Goal: Find specific page/section: Find specific page/section

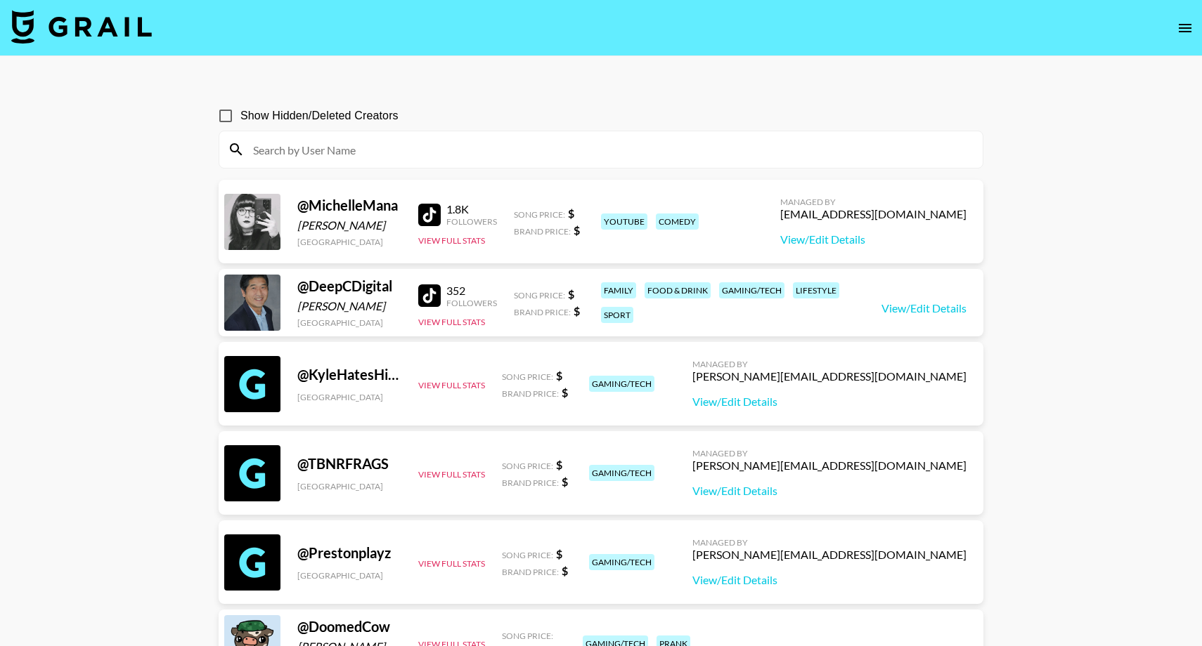
click at [321, 130] on label "Show Hidden/Deleted Creators" at bounding box center [305, 116] width 188 height 30
click at [240, 130] on input "Show Hidden/Deleted Creators" at bounding box center [226, 116] width 30 height 30
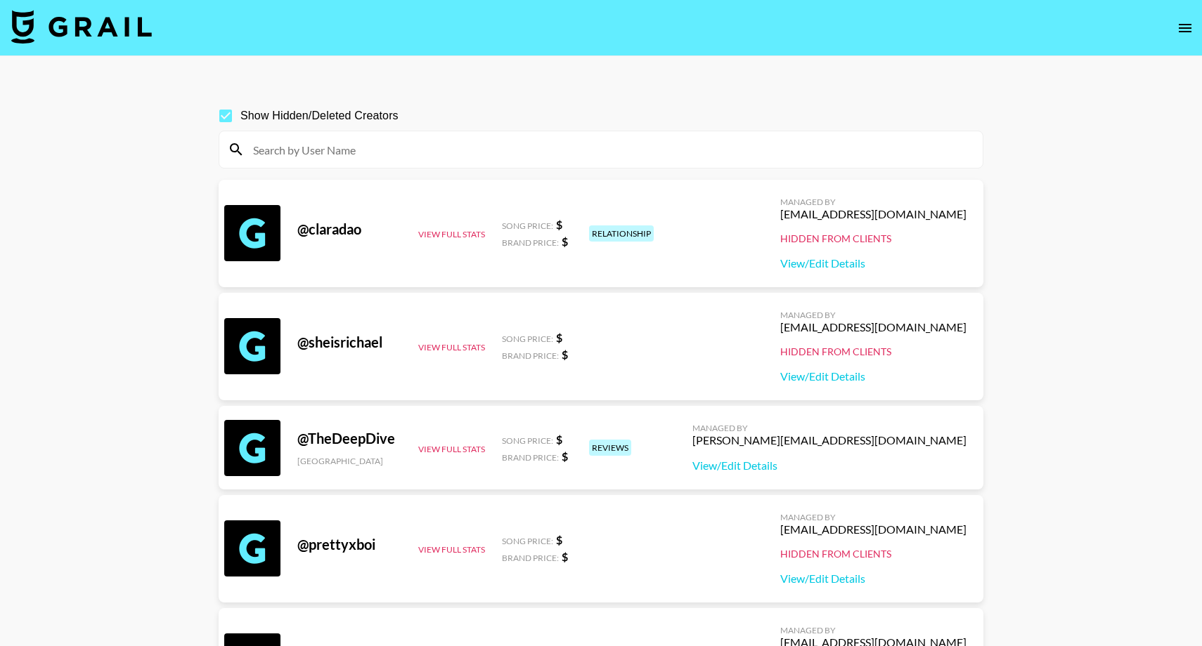
click at [322, 148] on input at bounding box center [609, 149] width 729 height 22
click at [226, 118] on input "Show Hidden/Deleted Creators" at bounding box center [226, 116] width 30 height 30
checkbox input "false"
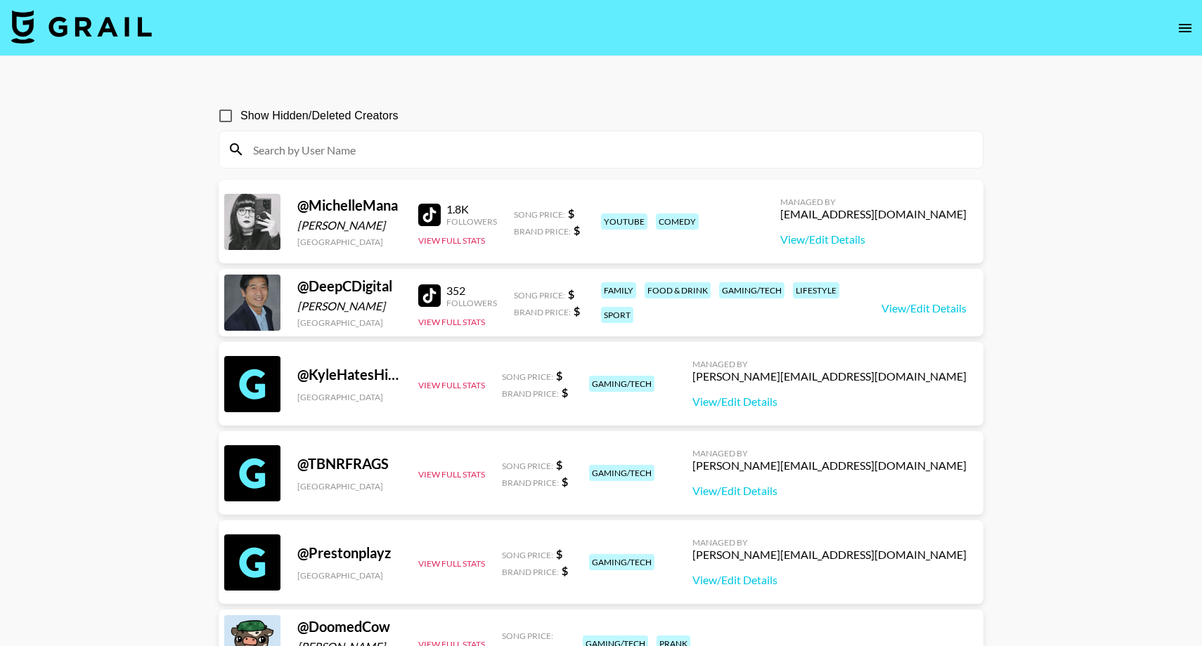
click at [300, 147] on input at bounding box center [609, 149] width 729 height 22
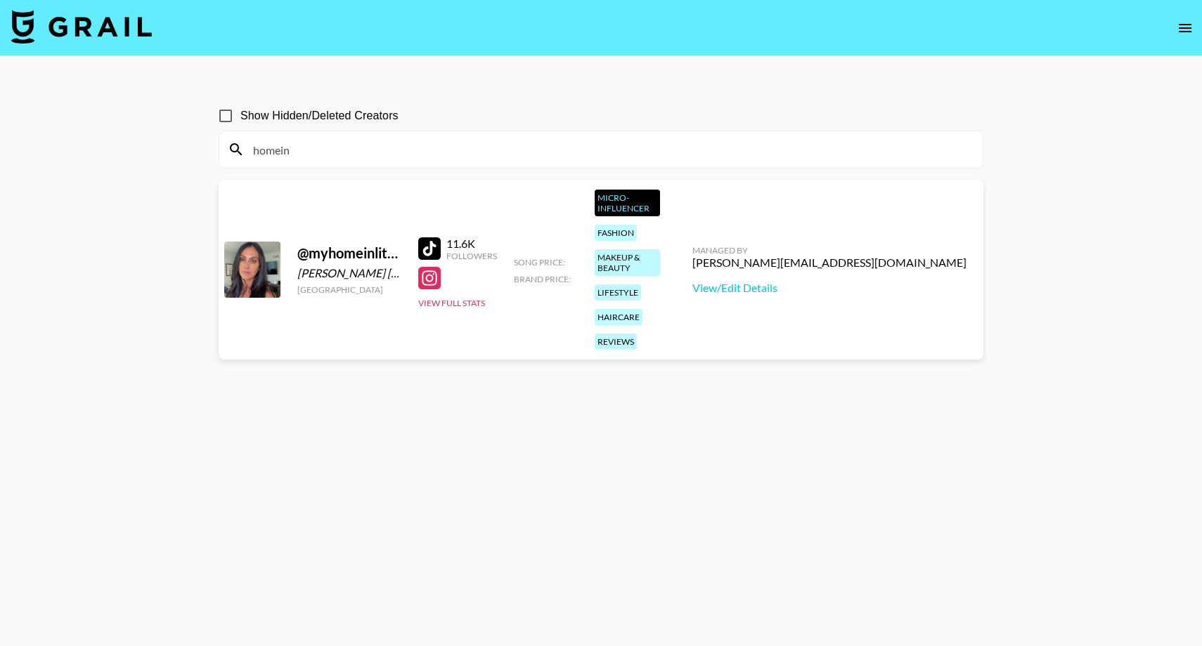
click at [552, 145] on input "homein" at bounding box center [609, 149] width 729 height 22
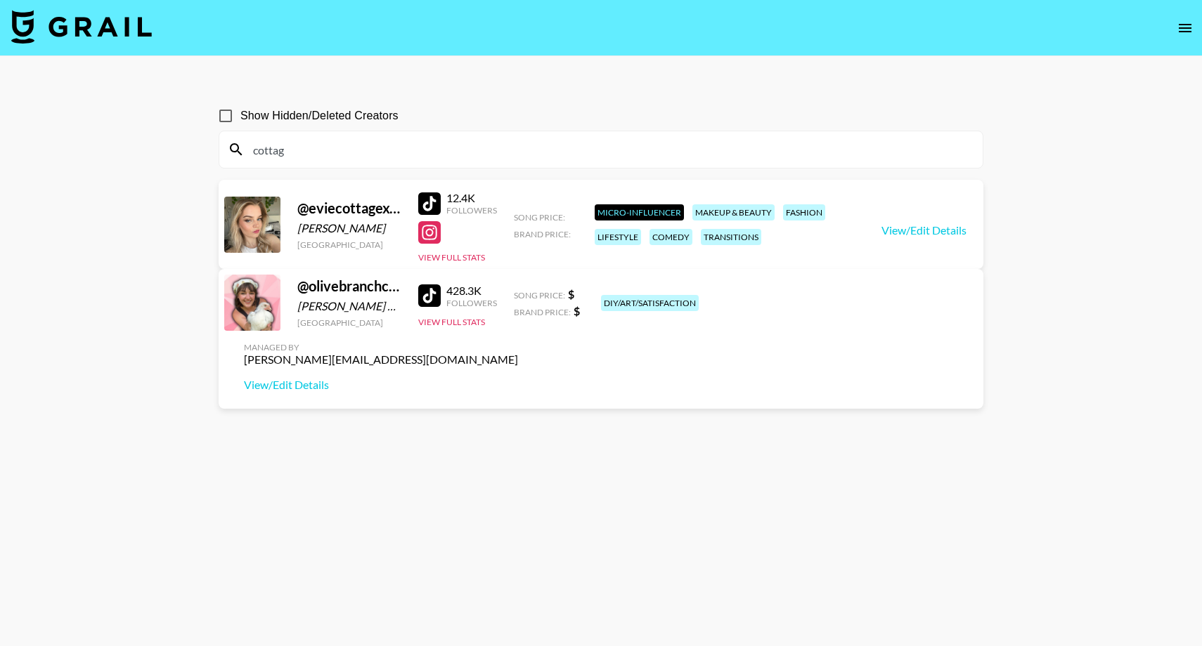
click at [418, 152] on input "cottag" at bounding box center [609, 149] width 729 height 22
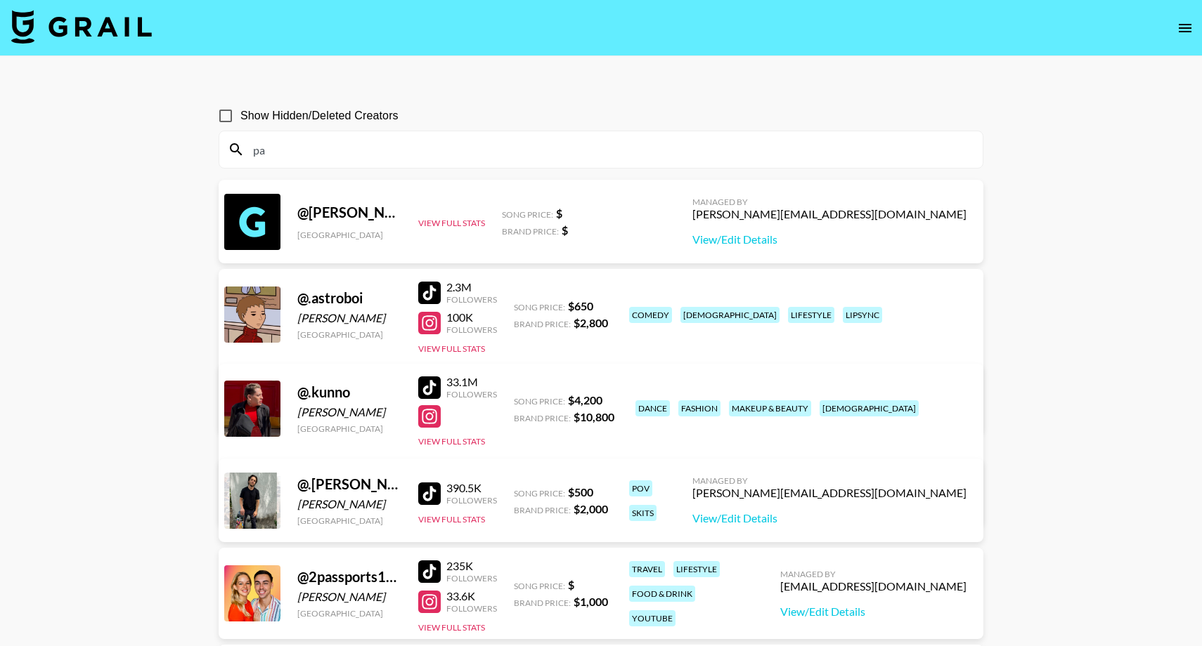
type input "p"
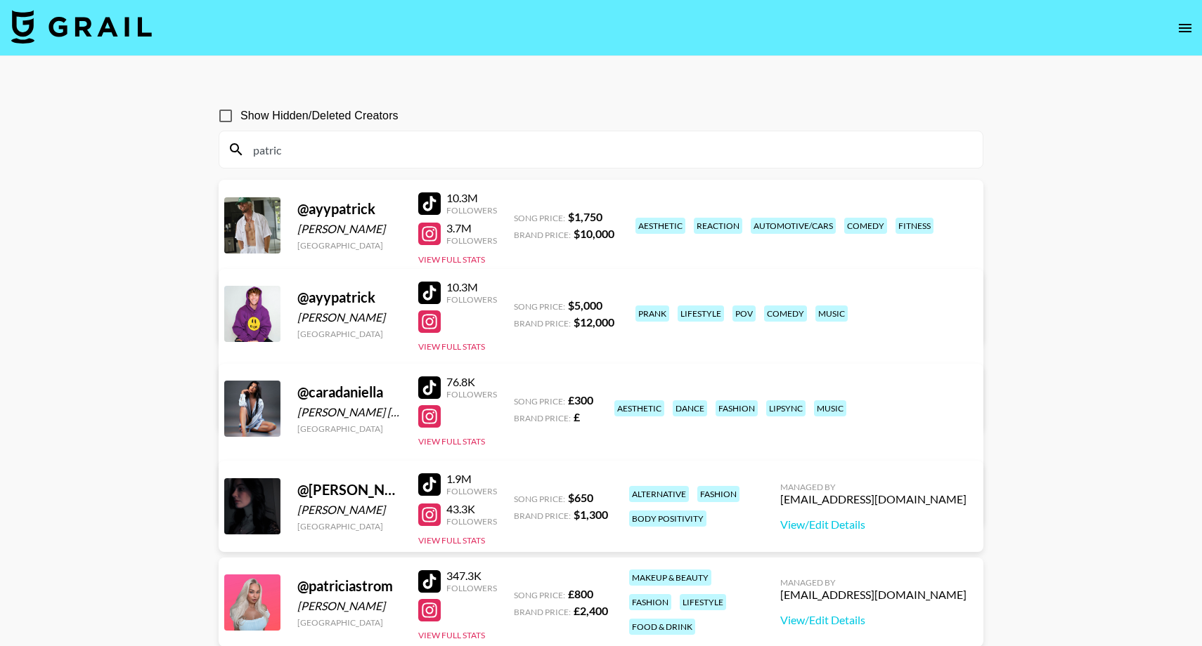
click at [462, 153] on input "patric" at bounding box center [609, 149] width 729 height 22
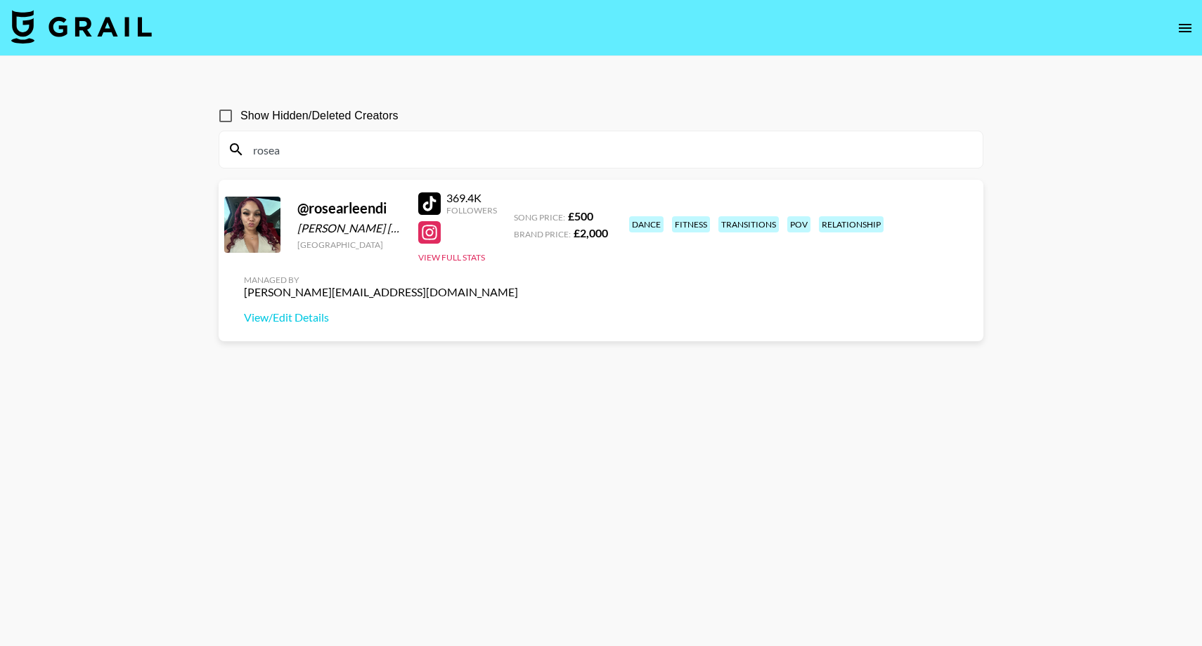
click at [438, 154] on input "rosea" at bounding box center [609, 149] width 729 height 22
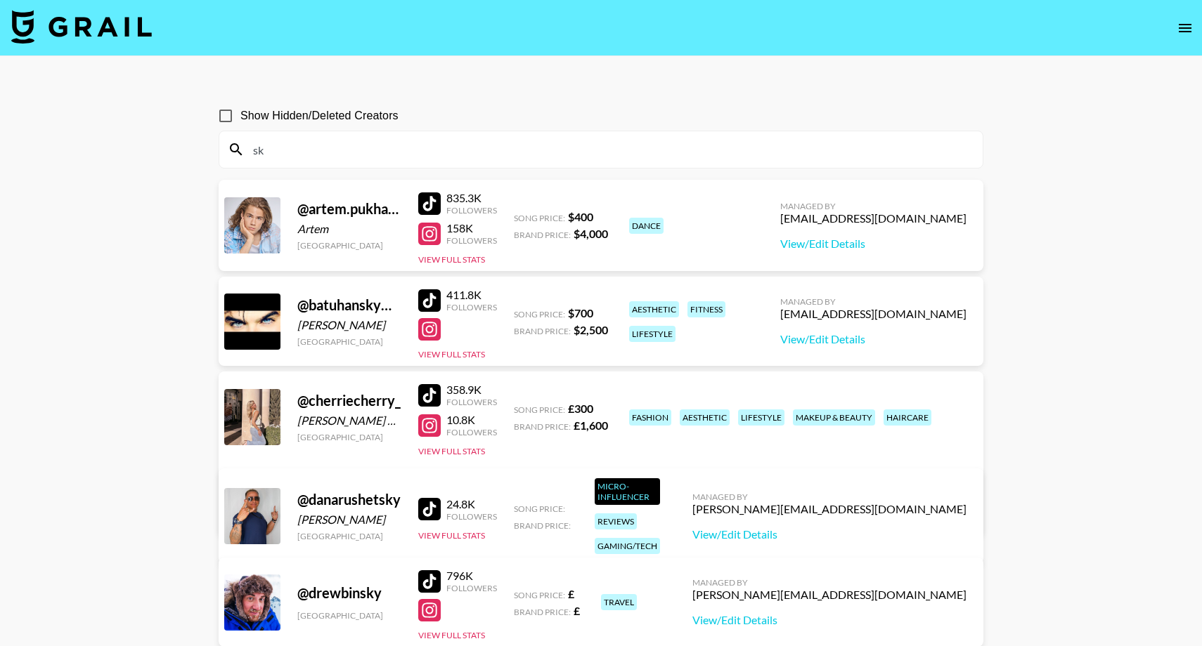
type input "s"
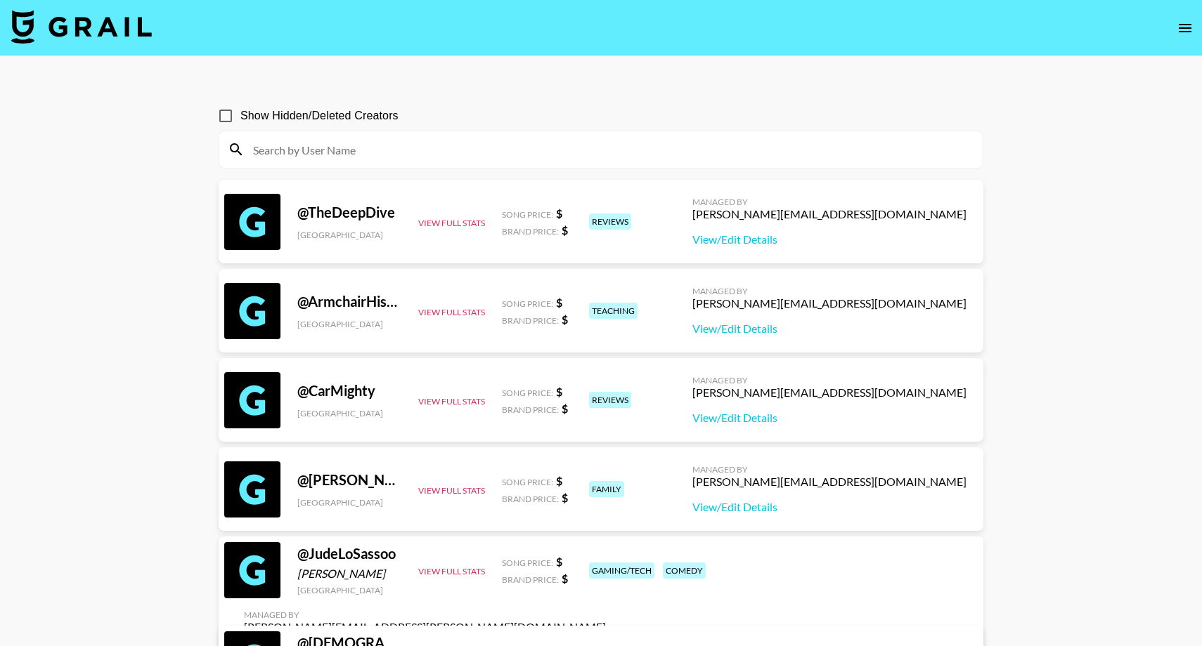
click at [597, 156] on input at bounding box center [609, 149] width 729 height 22
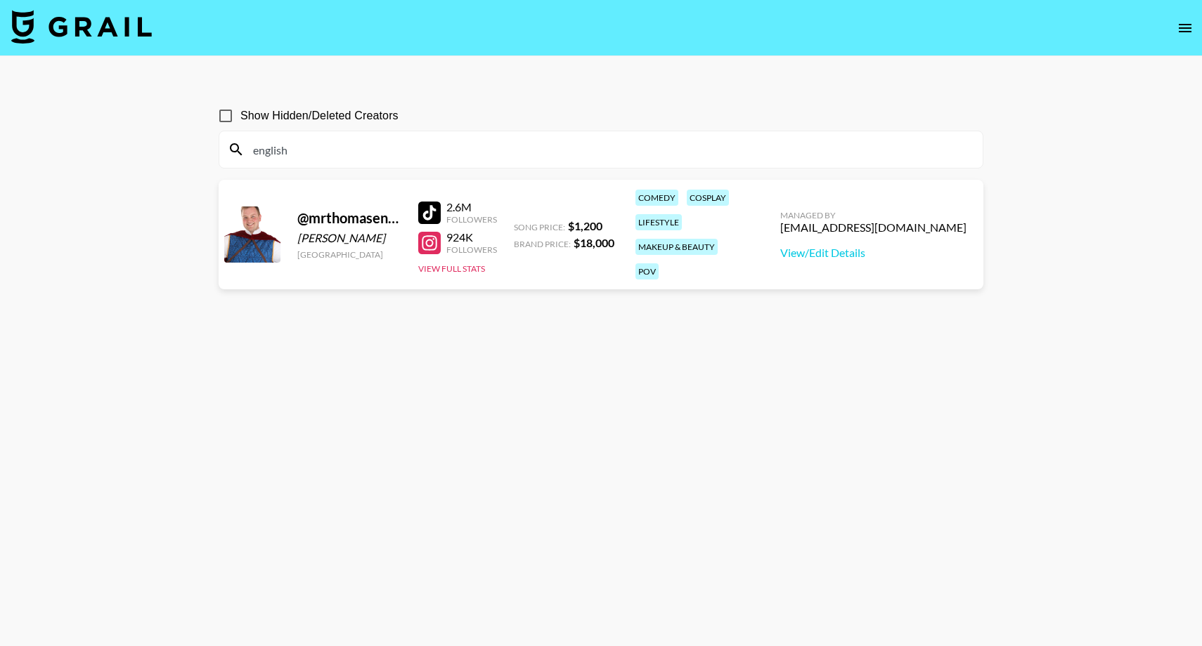
click at [428, 150] on input "english" at bounding box center [609, 149] width 729 height 22
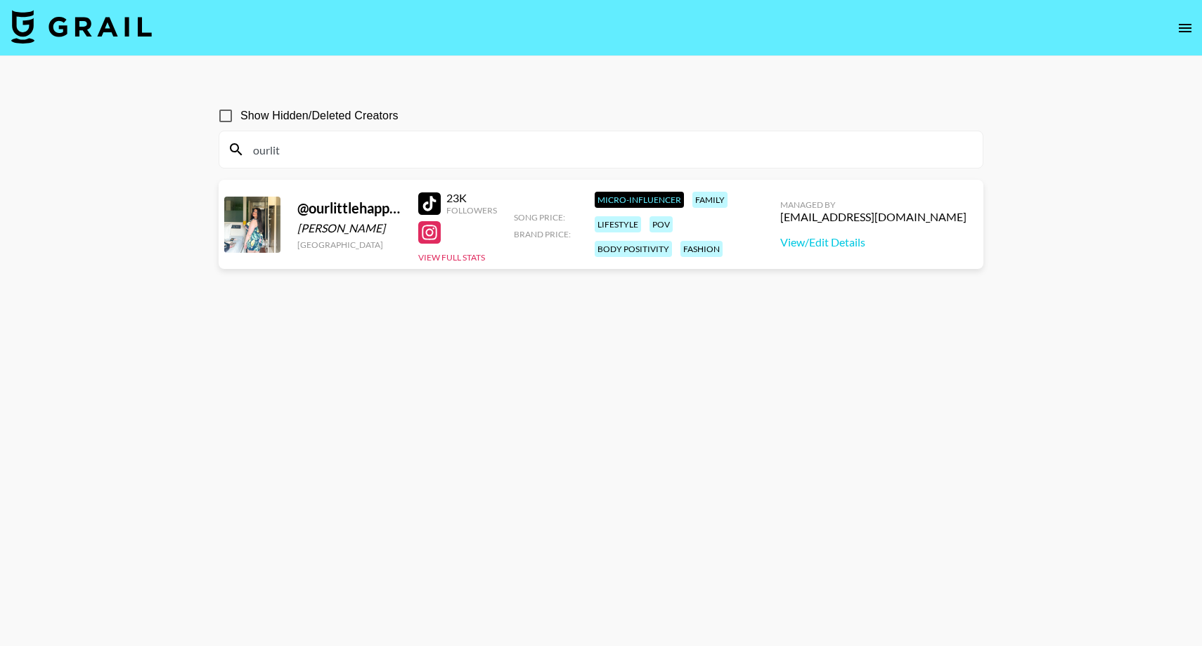
click at [382, 139] on input "ourlit" at bounding box center [609, 149] width 729 height 22
paste input "camillealexandrainteriors"
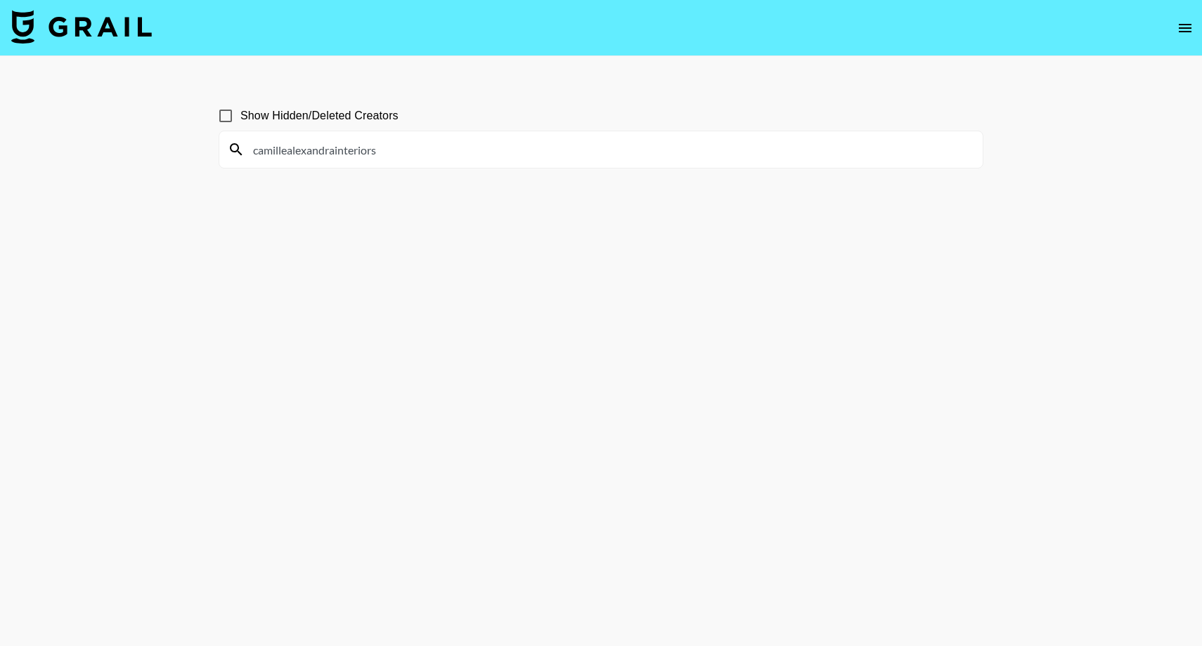
click at [439, 162] on div "camillealexandrainteriors" at bounding box center [600, 149] width 763 height 37
click at [436, 155] on input "camillealexandrainteriors" at bounding box center [609, 149] width 729 height 22
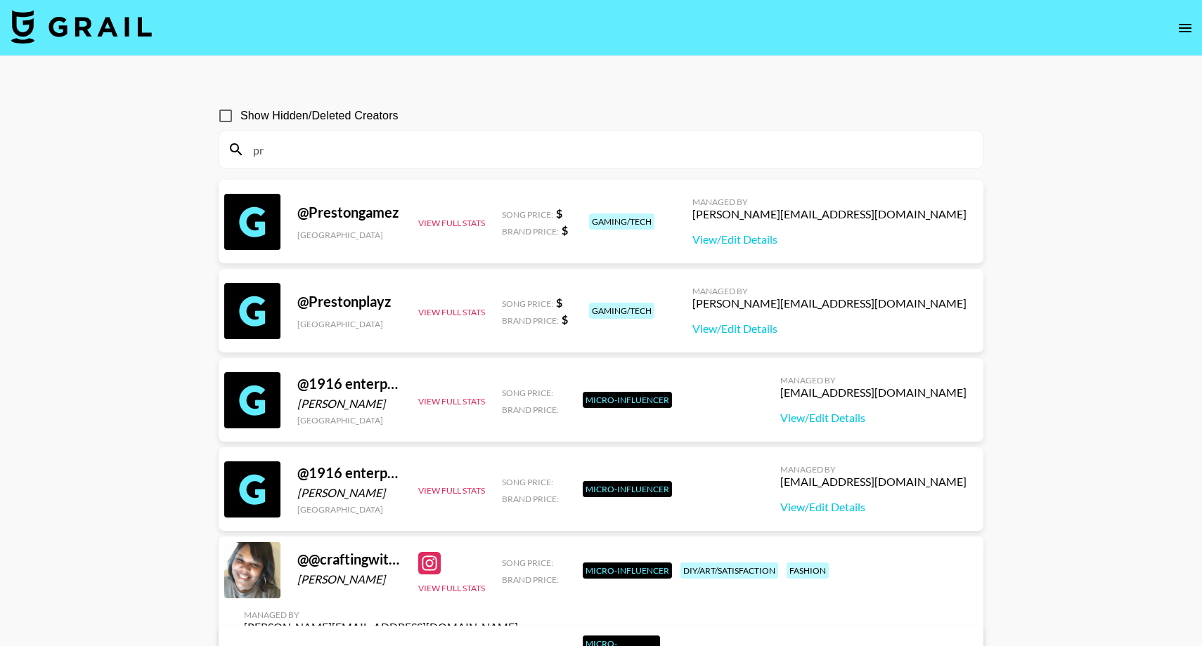
type input "p"
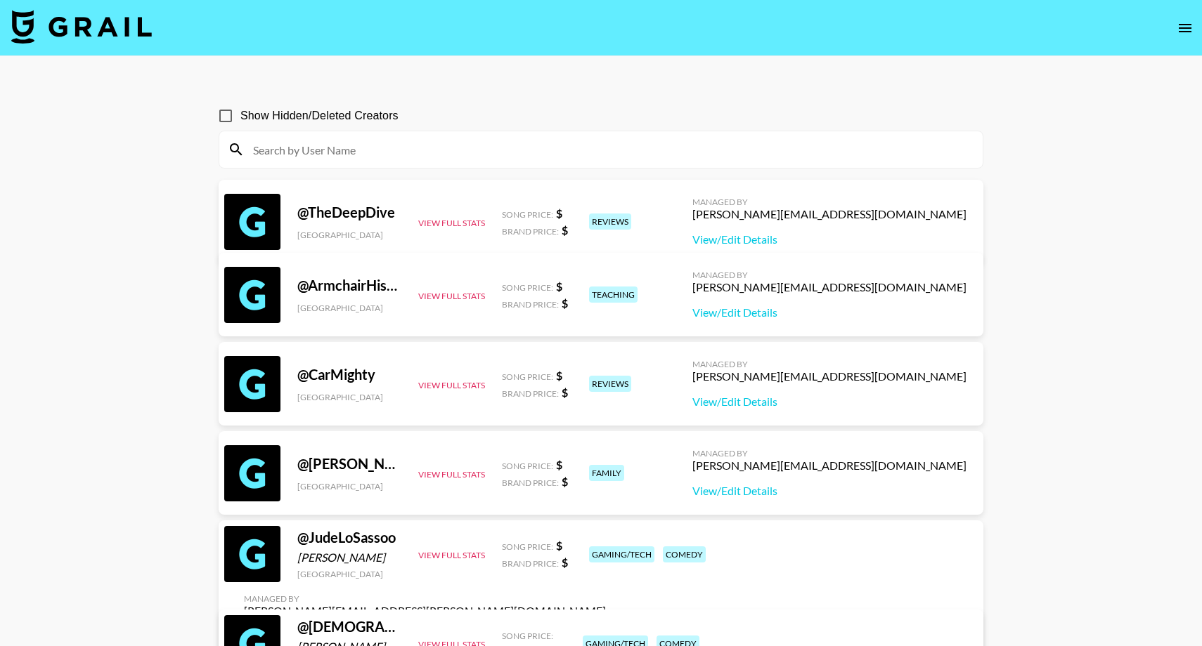
click at [578, 151] on input at bounding box center [609, 149] width 729 height 22
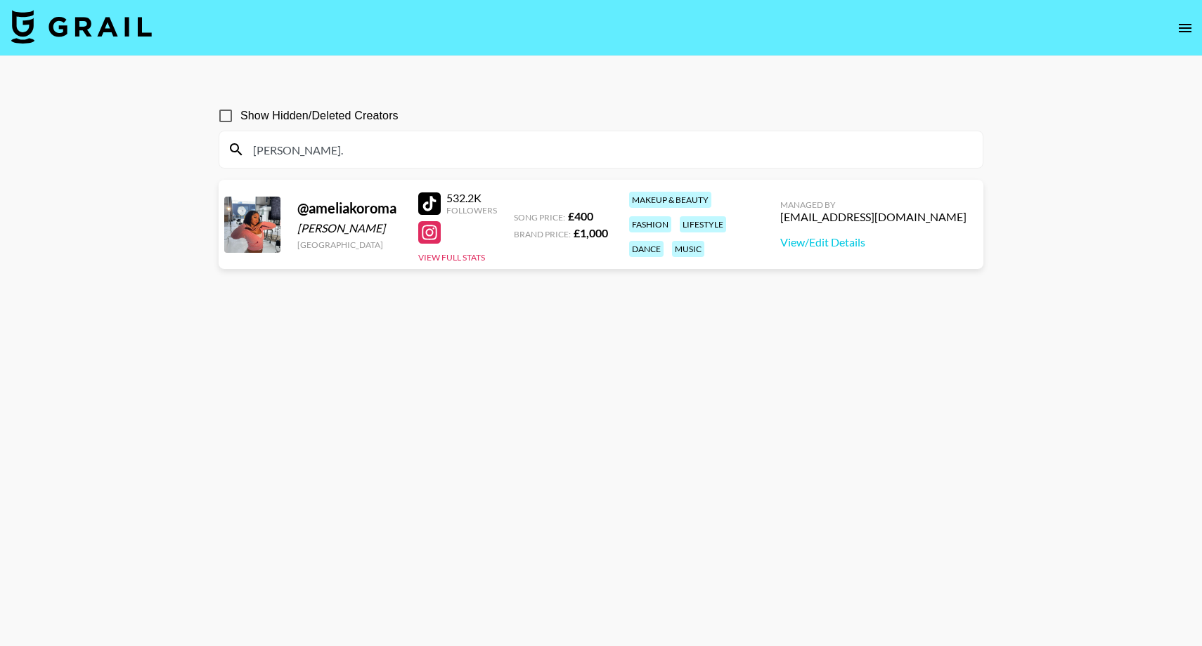
click at [392, 152] on input "amelia." at bounding box center [609, 149] width 729 height 22
click at [392, 162] on div "amelia." at bounding box center [600, 149] width 763 height 37
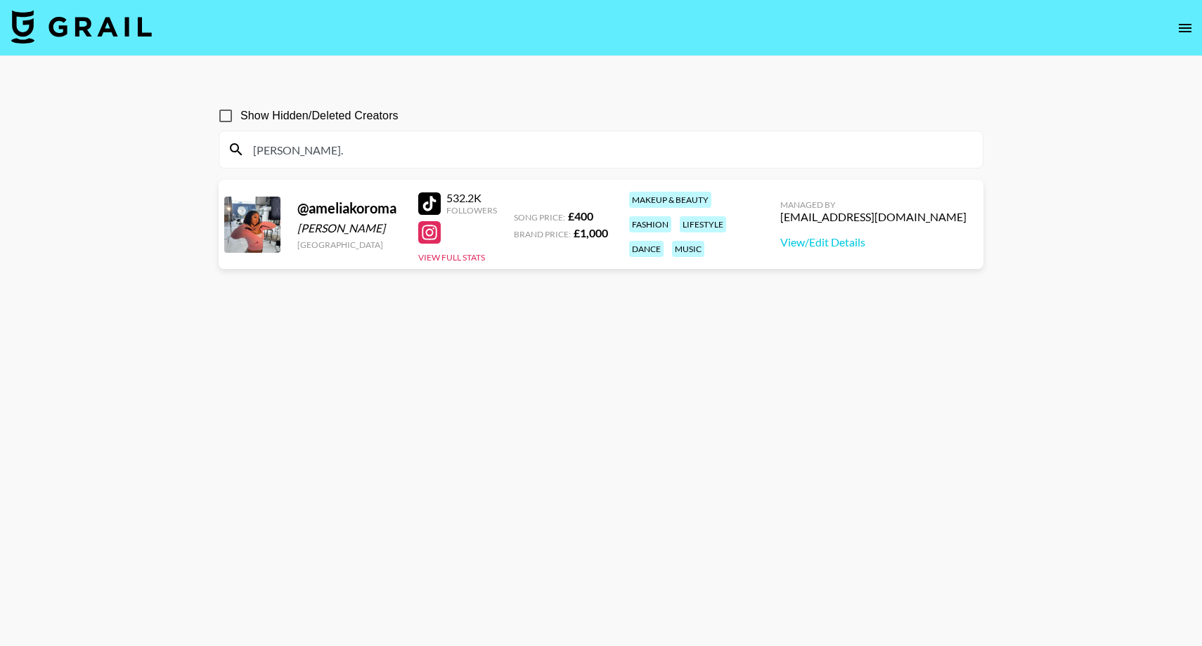
click at [379, 151] on input "amelia." at bounding box center [609, 149] width 729 height 22
paste input "https://www.instagram.com/brightmomentco/?hl=en"
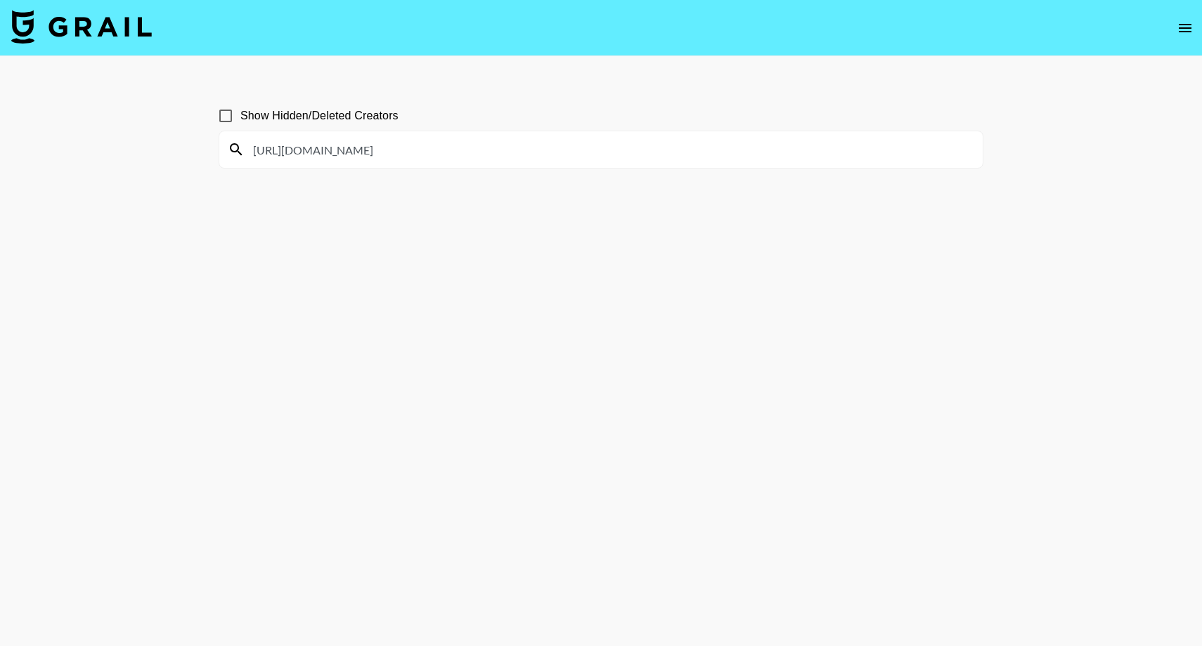
drag, startPoint x: 392, startPoint y: 153, endPoint x: 194, endPoint y: 160, distance: 198.3
click at [194, 160] on main "Show Hidden/Deleted Creators https://www.instagram.com/brightmomentco/?hl=en" at bounding box center [601, 357] width 1202 height 602
type input "https://www.instagram.com/"
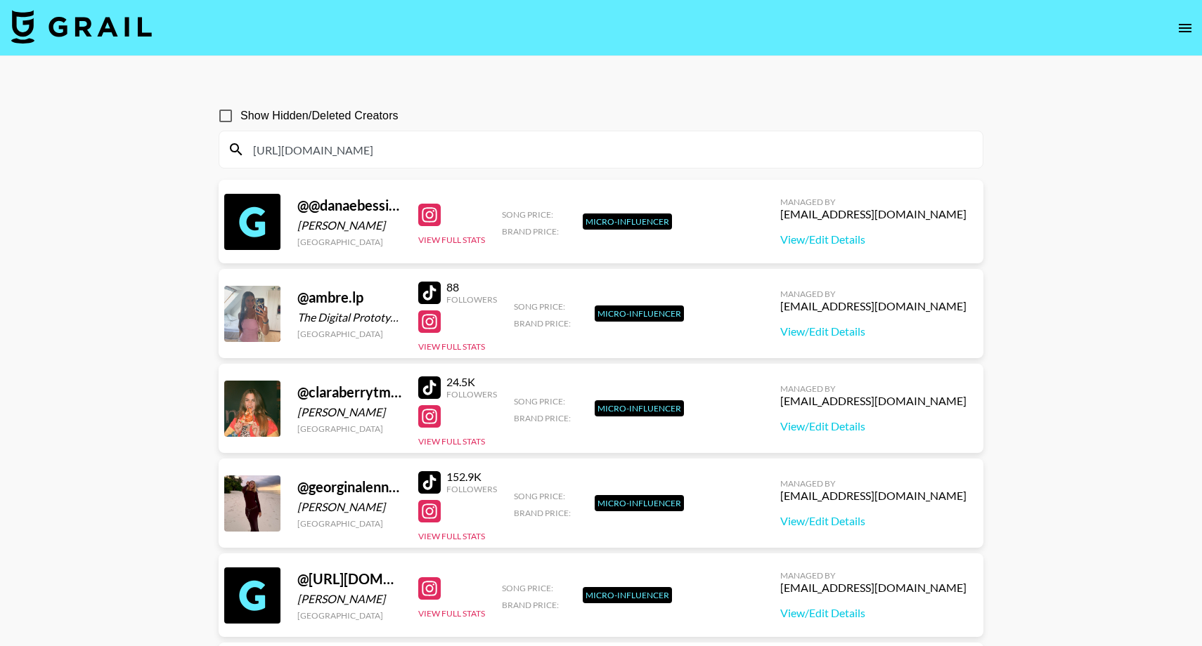
click at [379, 148] on input "https://www.instagram.com/" at bounding box center [609, 149] width 729 height 22
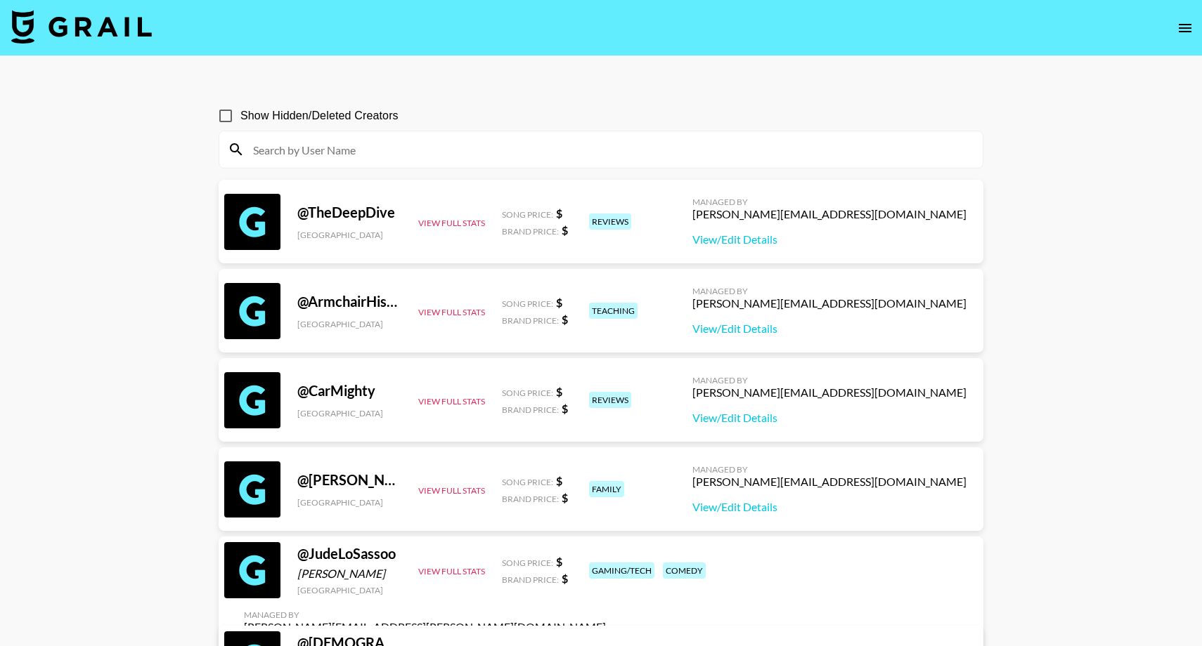
paste input "brightmomentco/?hl=en"
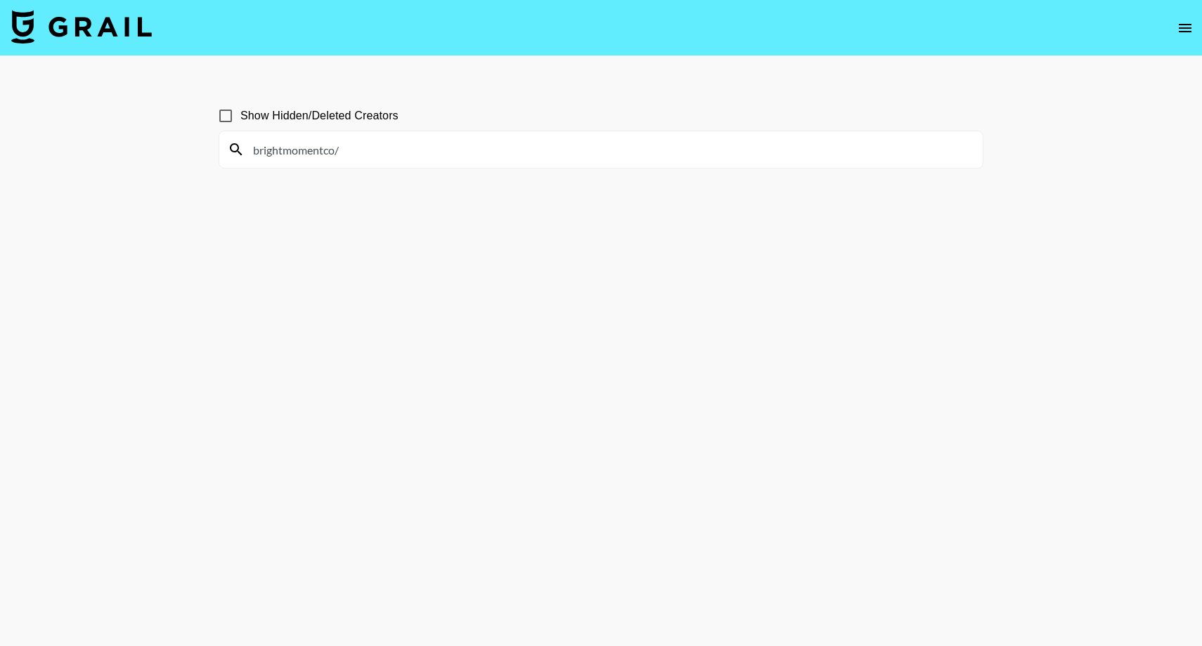
type input "brightmomentco"
click at [297, 155] on input "brightmomentco" at bounding box center [609, 149] width 729 height 22
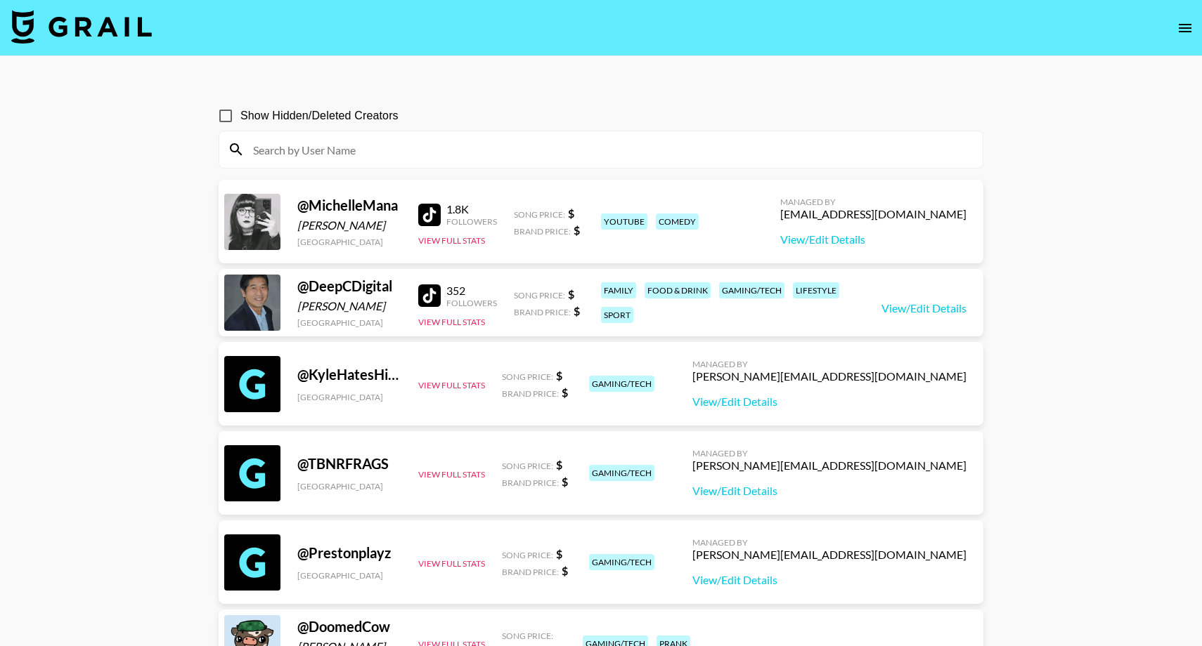
click at [515, 152] on input at bounding box center [609, 149] width 729 height 22
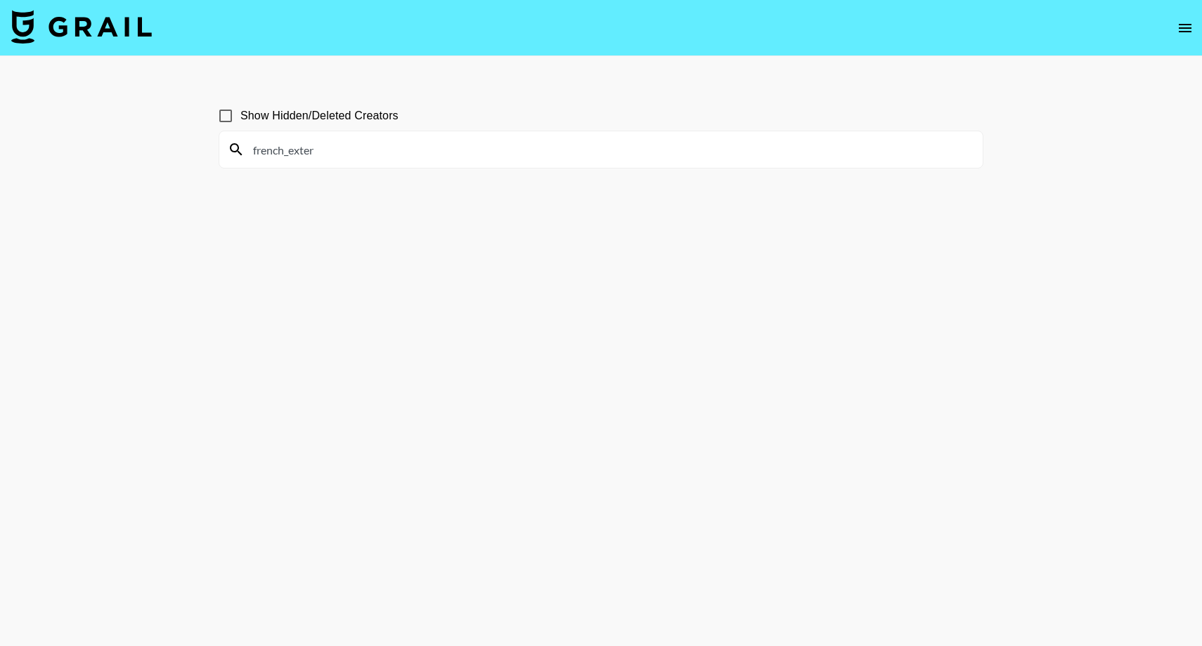
click at [496, 150] on input "french_exter" at bounding box center [609, 149] width 729 height 22
paste input "mycah_hun"
click at [334, 150] on input "mycah_hunter" at bounding box center [609, 149] width 729 height 22
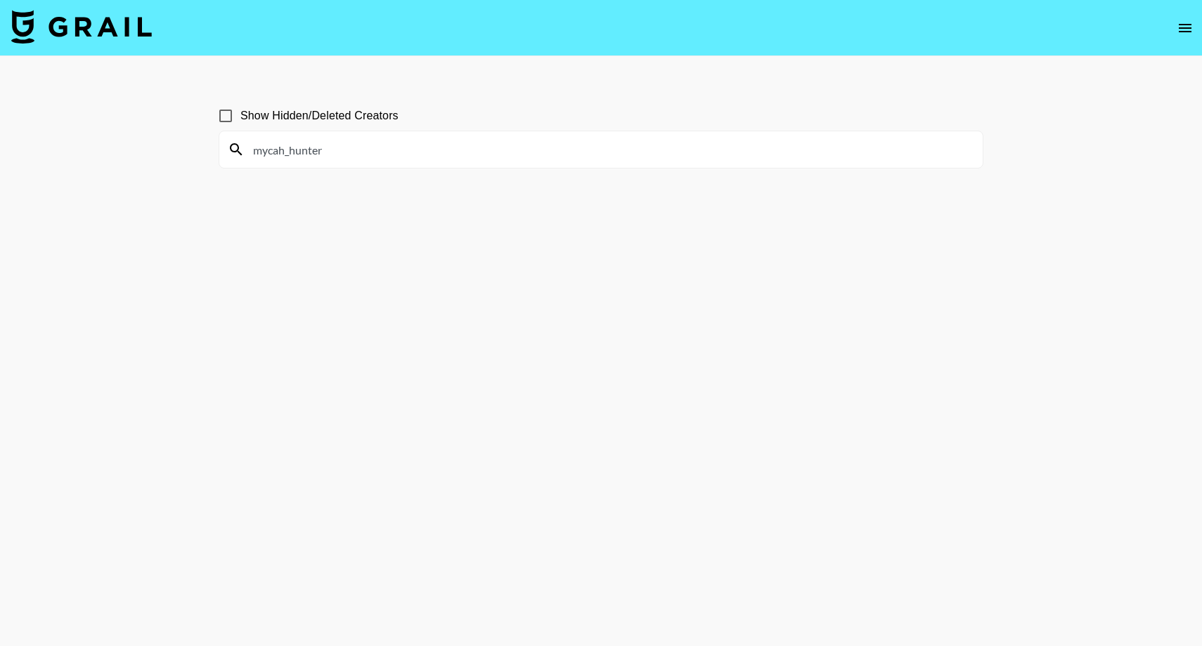
click at [395, 157] on input "mycah_hunter" at bounding box center [609, 149] width 729 height 22
paste input "addie_burch"
click at [482, 152] on input "maddie_burch" at bounding box center [609, 149] width 729 height 22
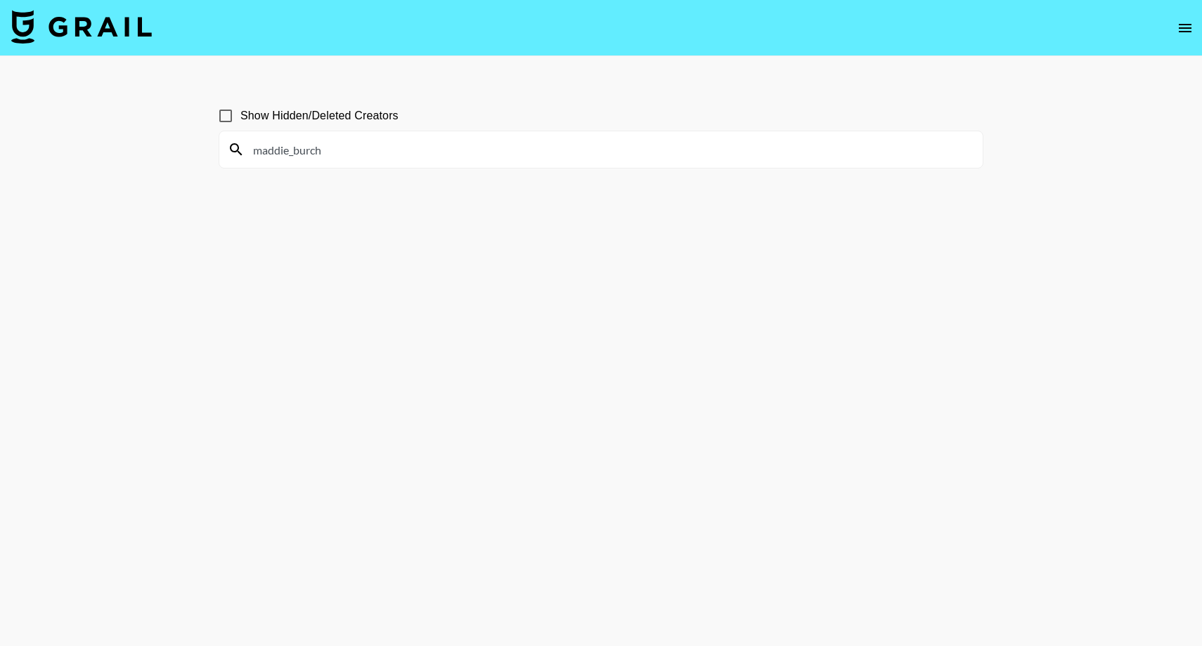
click at [482, 152] on input "maddie_burch" at bounding box center [609, 149] width 729 height 22
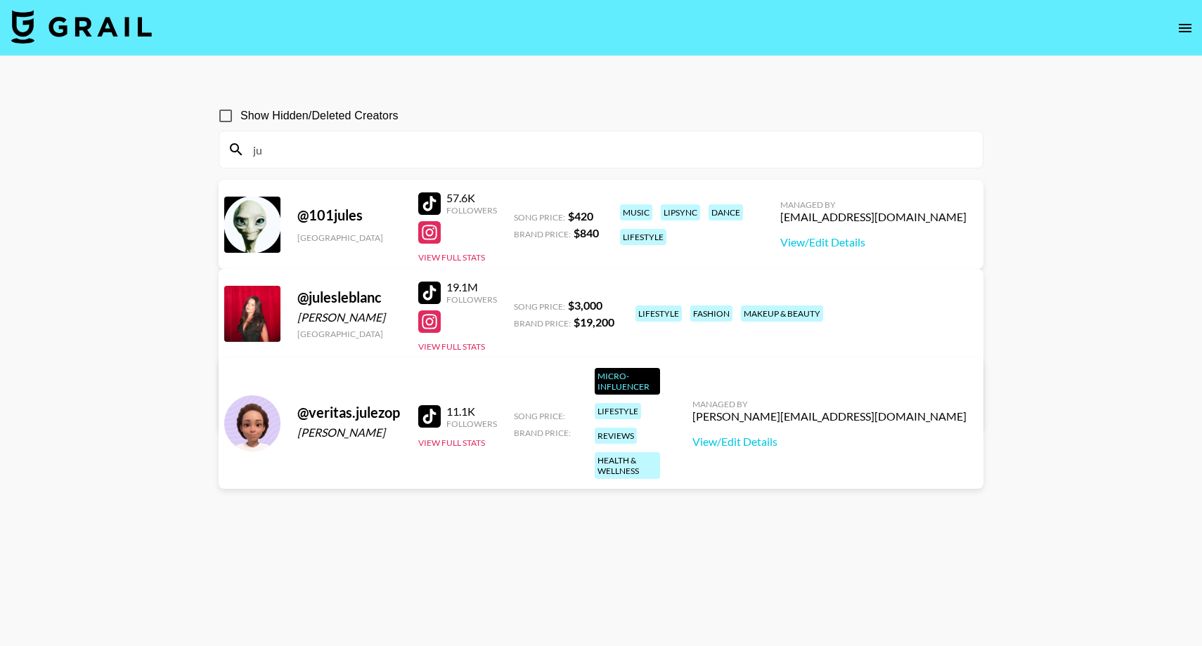
type input "j"
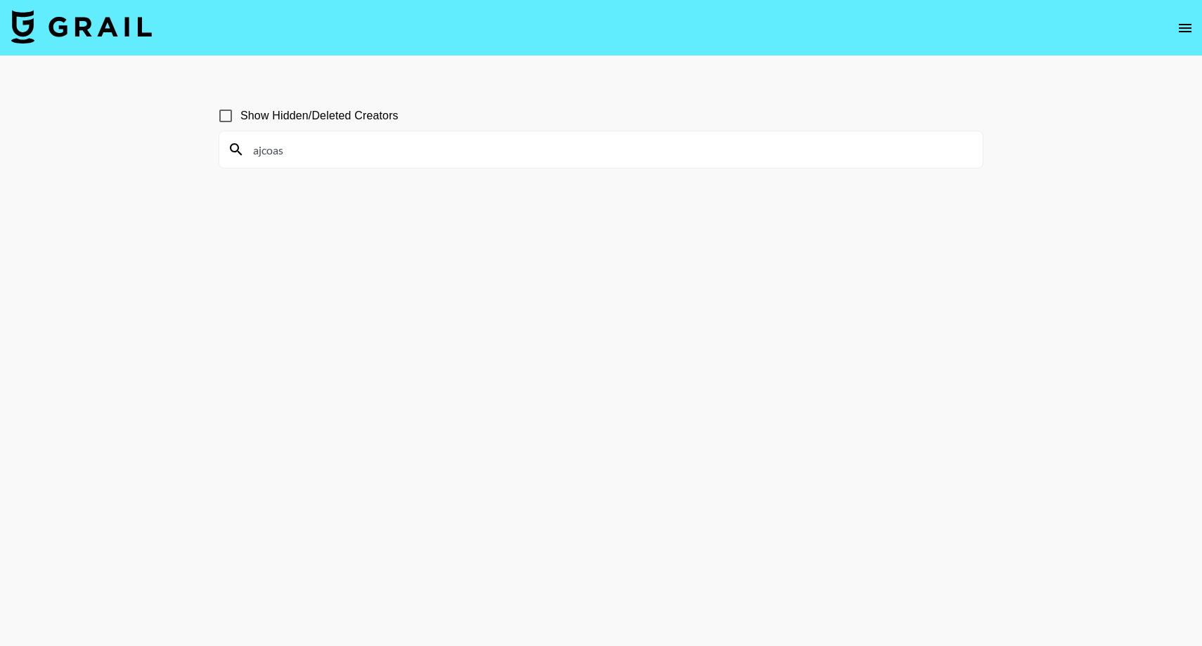
click at [313, 158] on input "ajcoas" at bounding box center [609, 149] width 729 height 22
paste input "mccall.mitchell"
paste input "brynley.joyner"
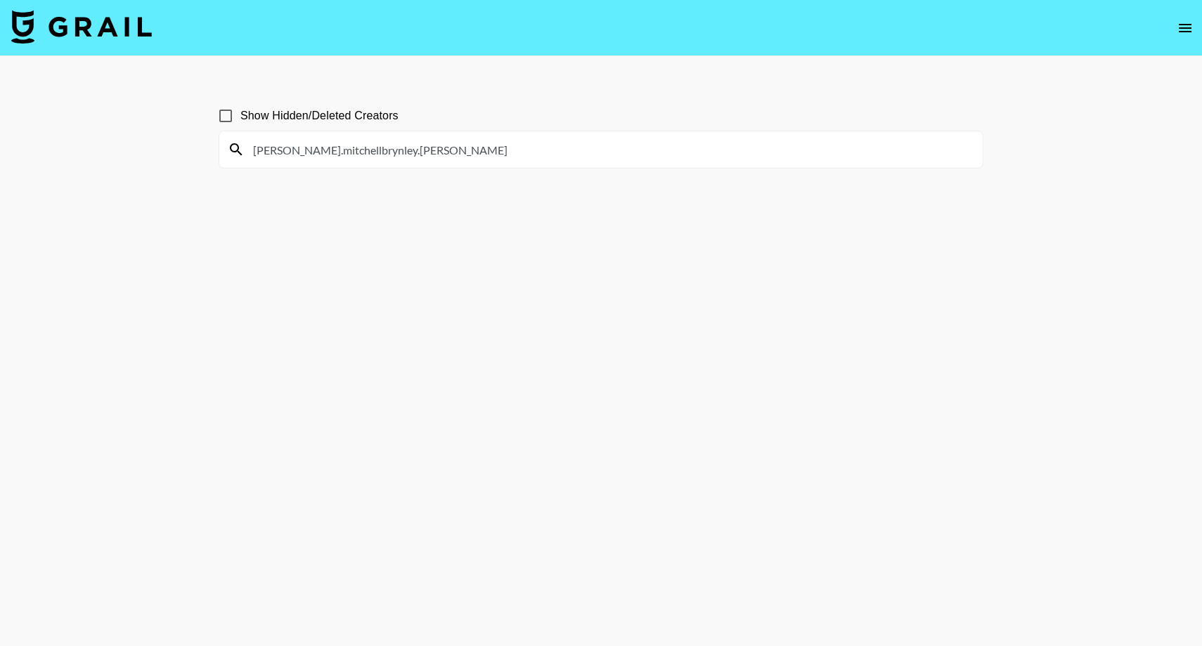
click at [457, 154] on input "mccall.mitchellbrynley.joyner" at bounding box center [609, 149] width 729 height 22
paste input
click at [454, 148] on input "brynley.joyner" at bounding box center [609, 149] width 729 height 22
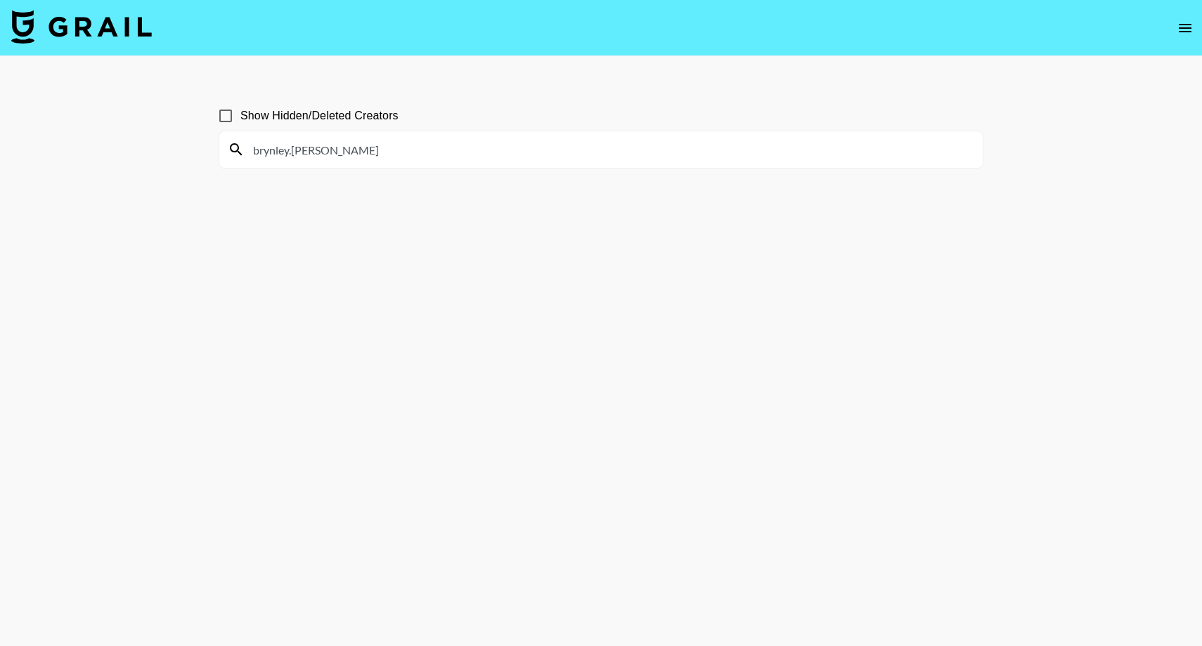
click at [454, 148] on input "brynley.joyner" at bounding box center [609, 149] width 729 height 22
paste input "lovenotetojesus"
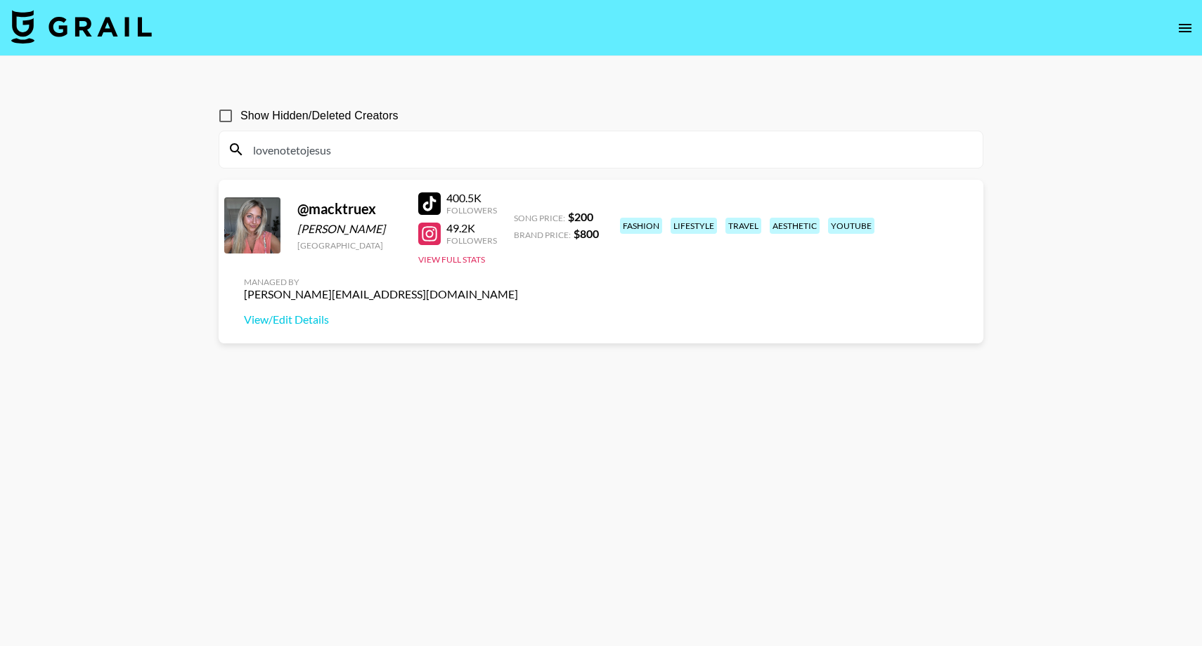
click at [400, 155] on input "lovenotetojesus" at bounding box center [609, 149] width 729 height 22
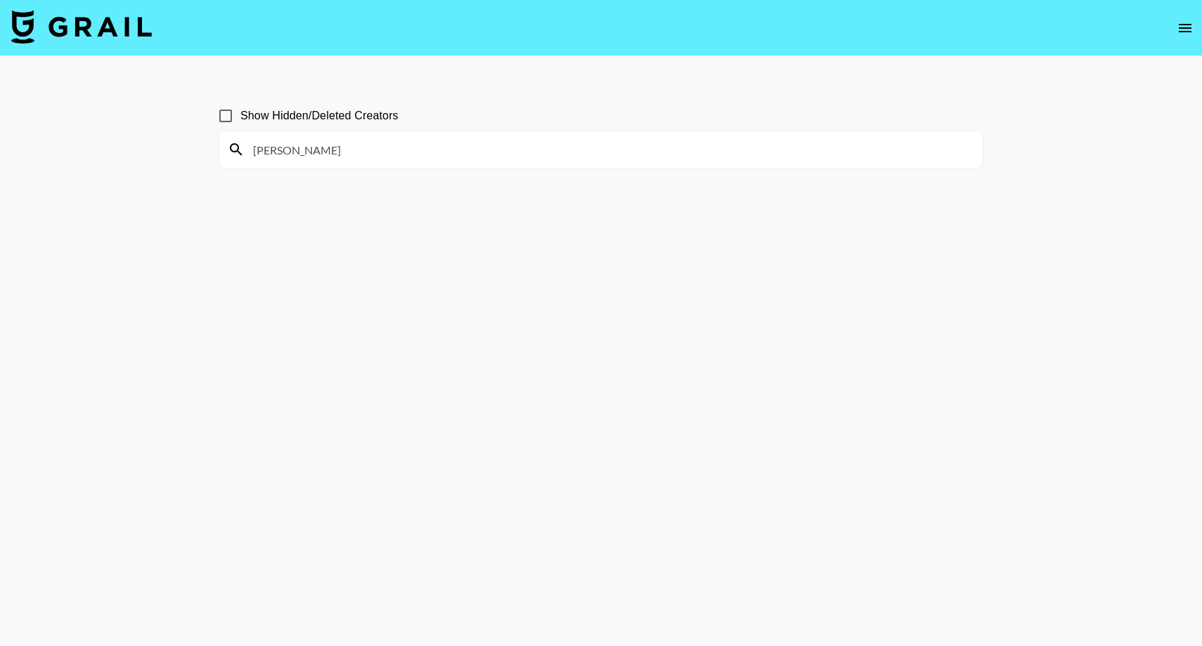
click at [405, 165] on div "carissa" at bounding box center [600, 149] width 763 height 37
click at [404, 155] on input "carissa" at bounding box center [609, 149] width 729 height 22
paste input ".june"
click at [429, 148] on input "carissa.june" at bounding box center [609, 149] width 729 height 22
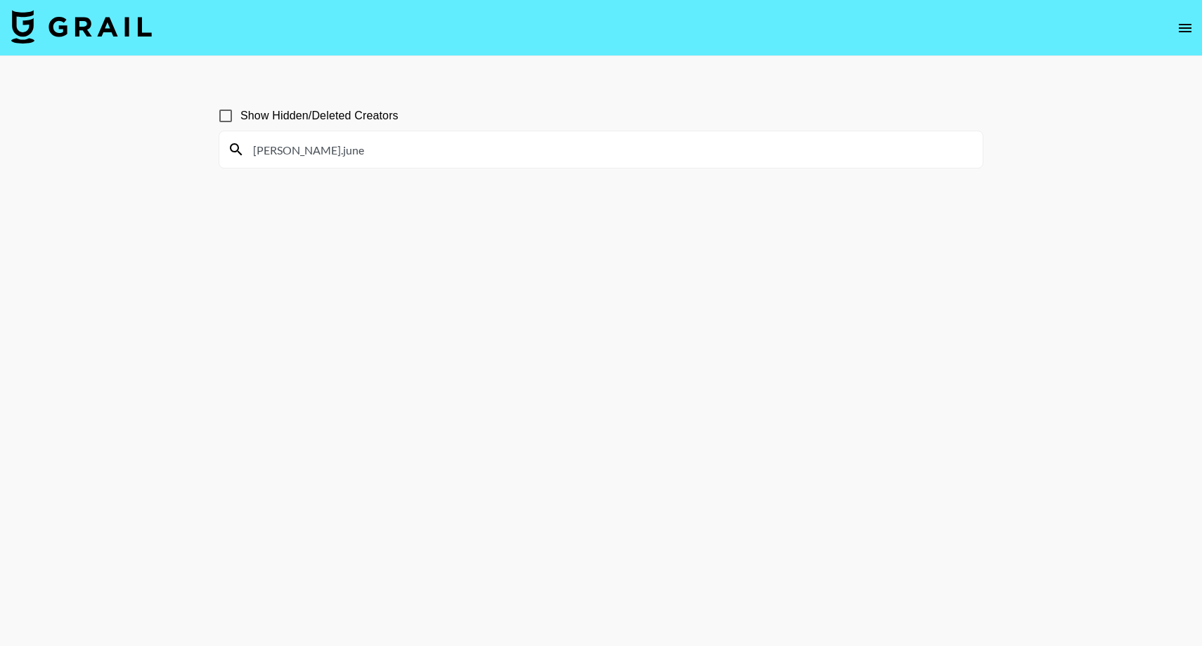
click at [429, 148] on input "carissa.june" at bounding box center [609, 149] width 729 height 22
paste input "danielleebrownn"
click at [438, 149] on input "danielleebrownn" at bounding box center [609, 149] width 729 height 22
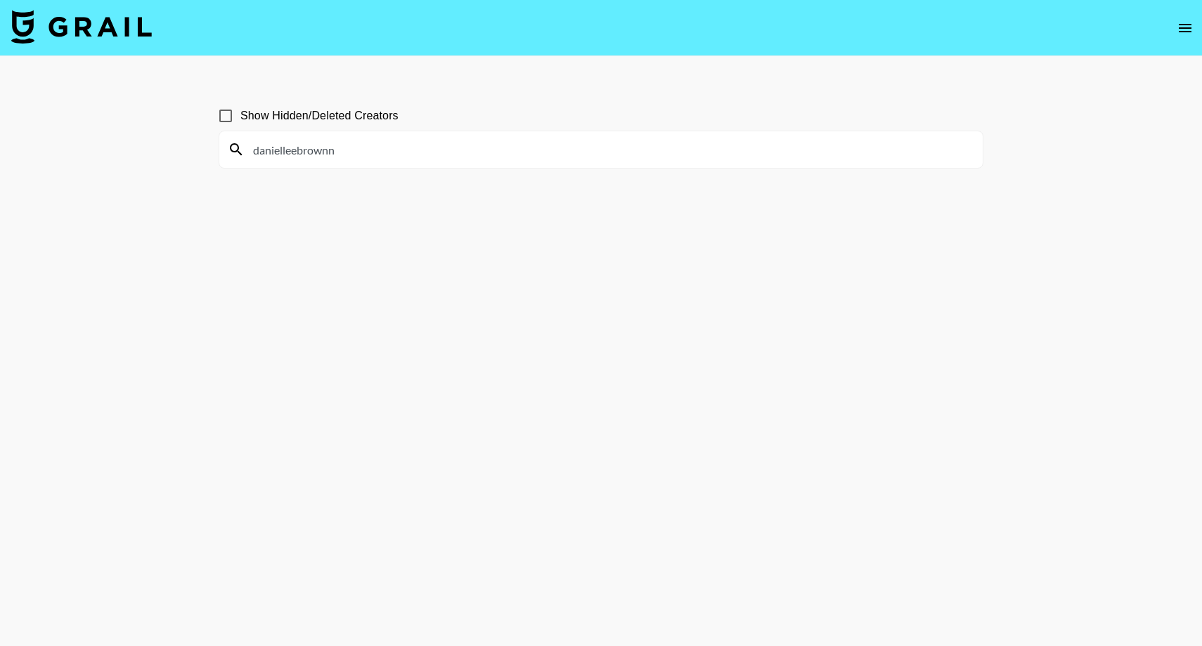
click at [438, 149] on input "danielleebrownn" at bounding box center [609, 149] width 729 height 22
paste input "ali.knutso"
click at [486, 152] on input "ali.knutson" at bounding box center [609, 149] width 729 height 22
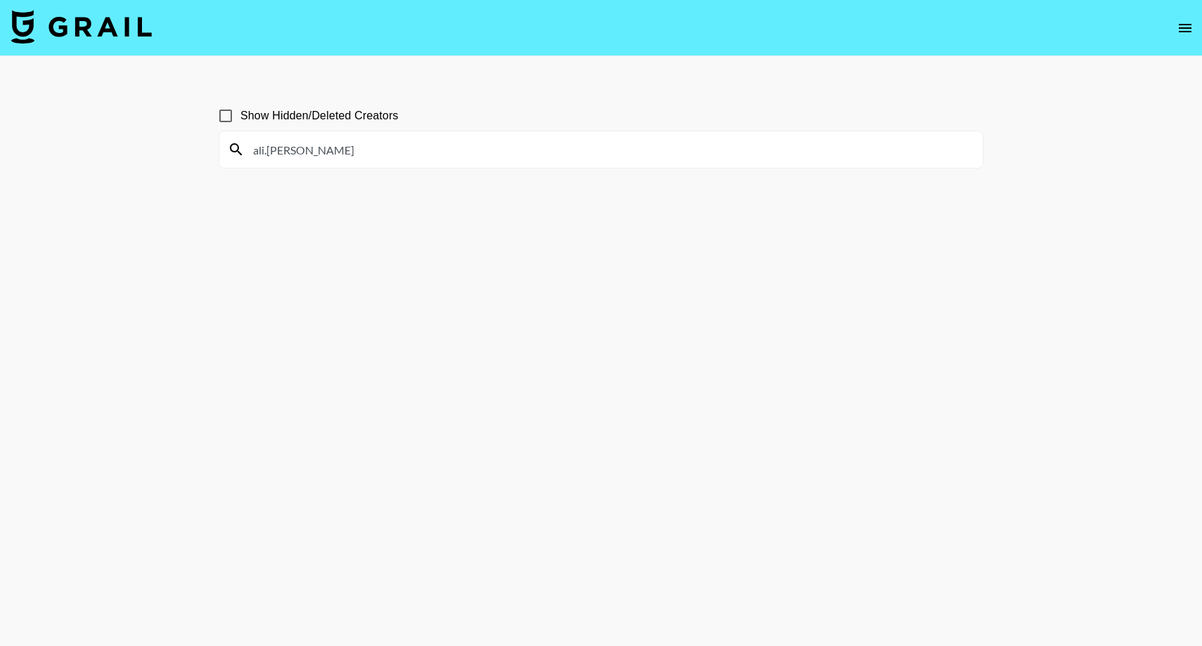
paste input "leximars"
type input "leximars"
click at [1176, 28] on button "open drawer" at bounding box center [1185, 28] width 28 height 28
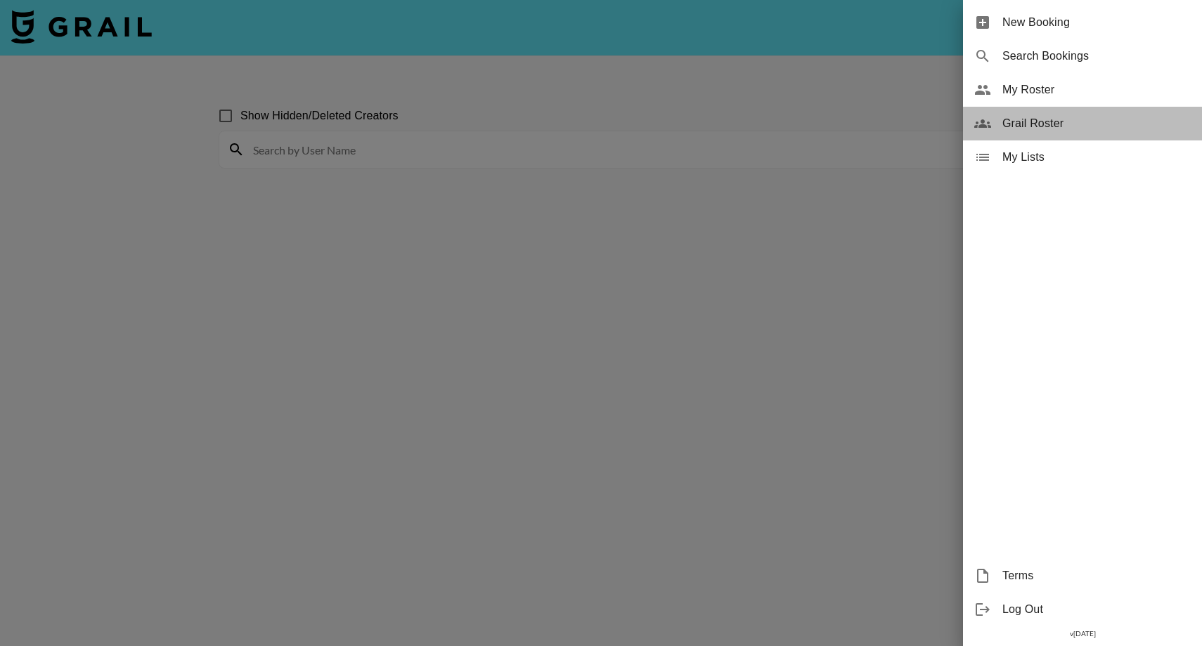
click at [1036, 120] on span "Grail Roster" at bounding box center [1096, 123] width 188 height 17
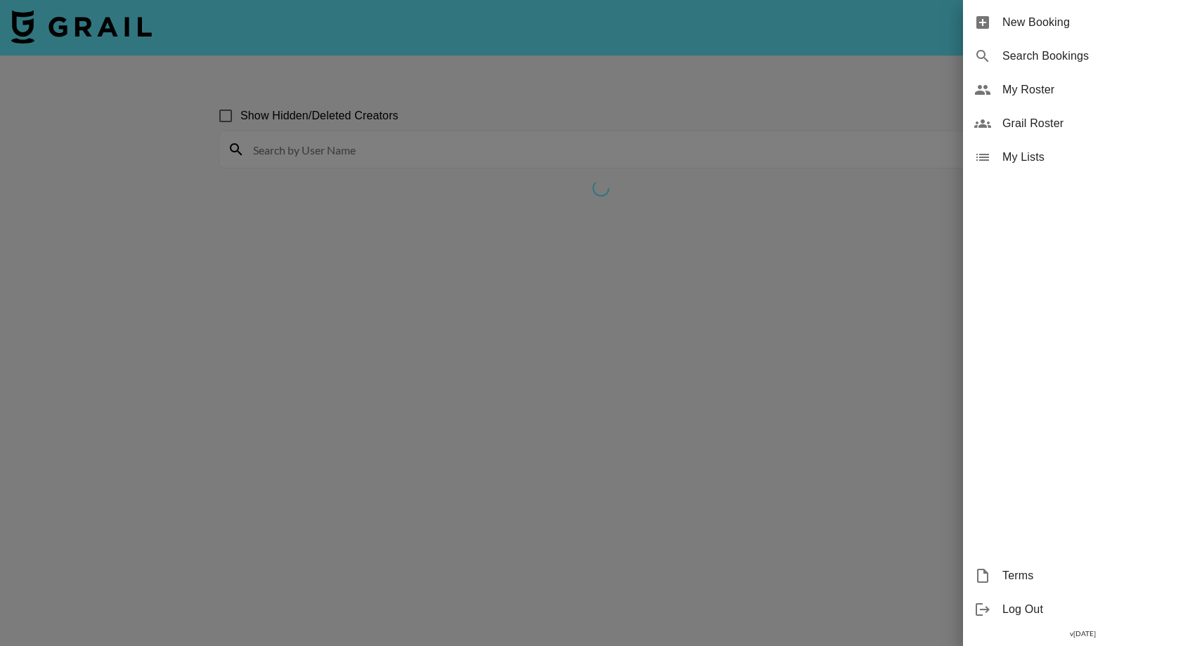
click at [1036, 120] on span "Grail Roster" at bounding box center [1096, 123] width 188 height 17
click at [446, 152] on div at bounding box center [601, 323] width 1202 height 646
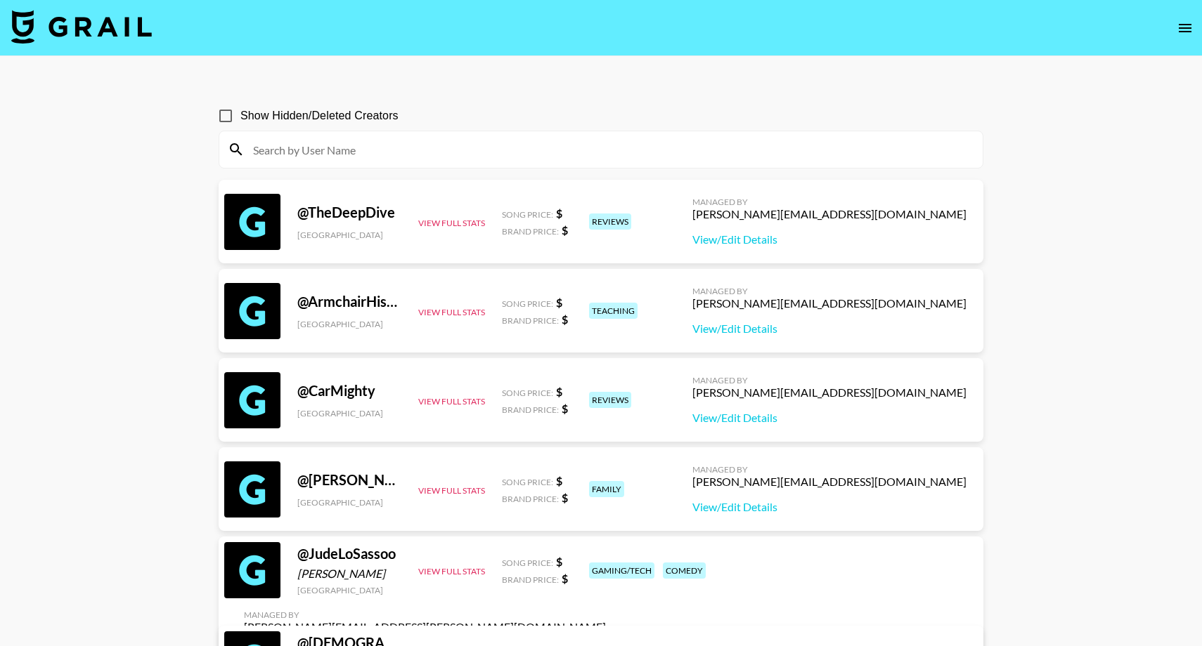
click at [429, 154] on input at bounding box center [609, 149] width 729 height 22
paste input "lauraspilletts"
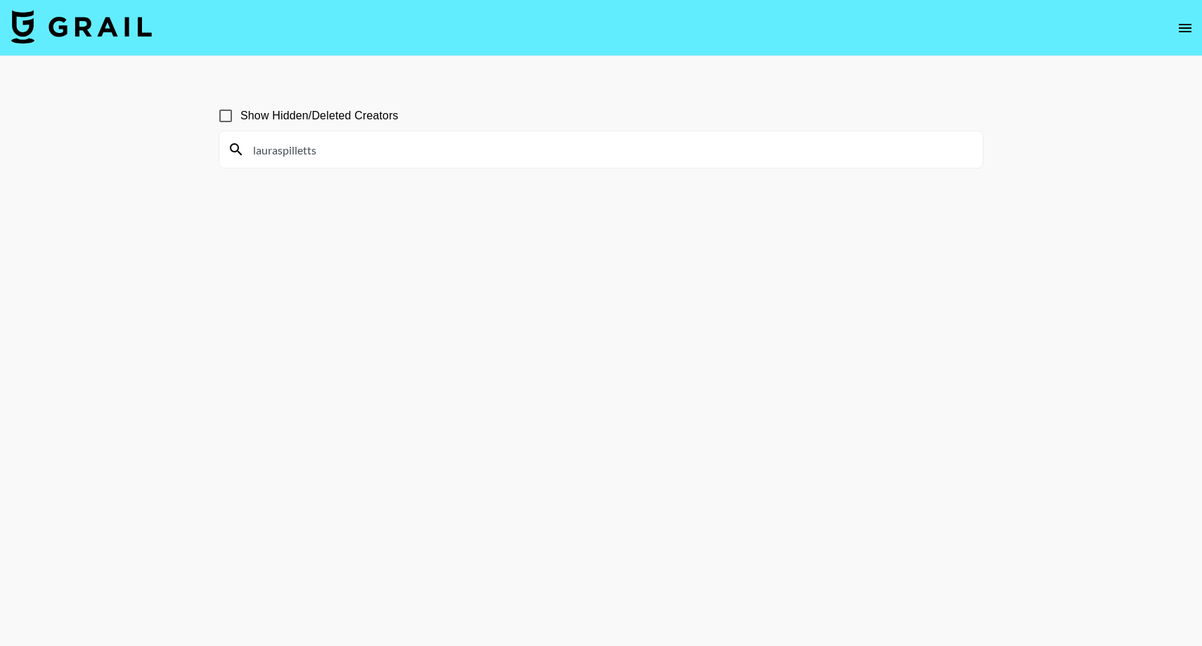
click at [397, 153] on input "lauraspilletts" at bounding box center [609, 149] width 729 height 22
paste input "jasminsarakatariina"
click at [513, 150] on input "jasminsarakatariina" at bounding box center [609, 149] width 729 height 22
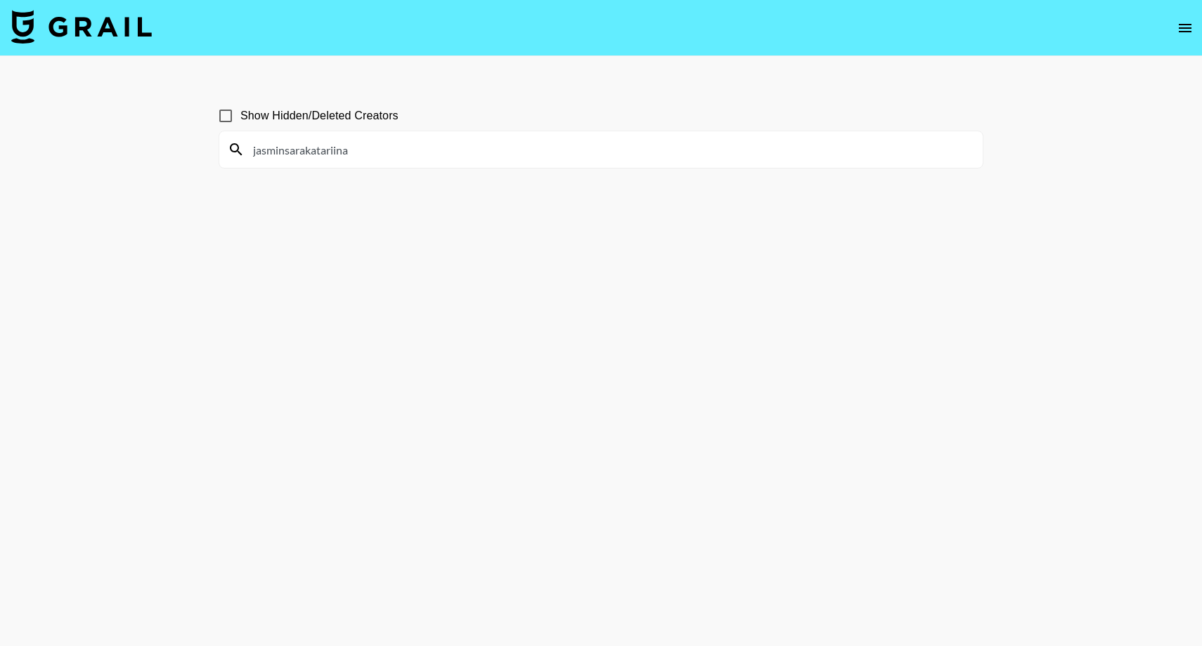
paste input "amanda_sand"
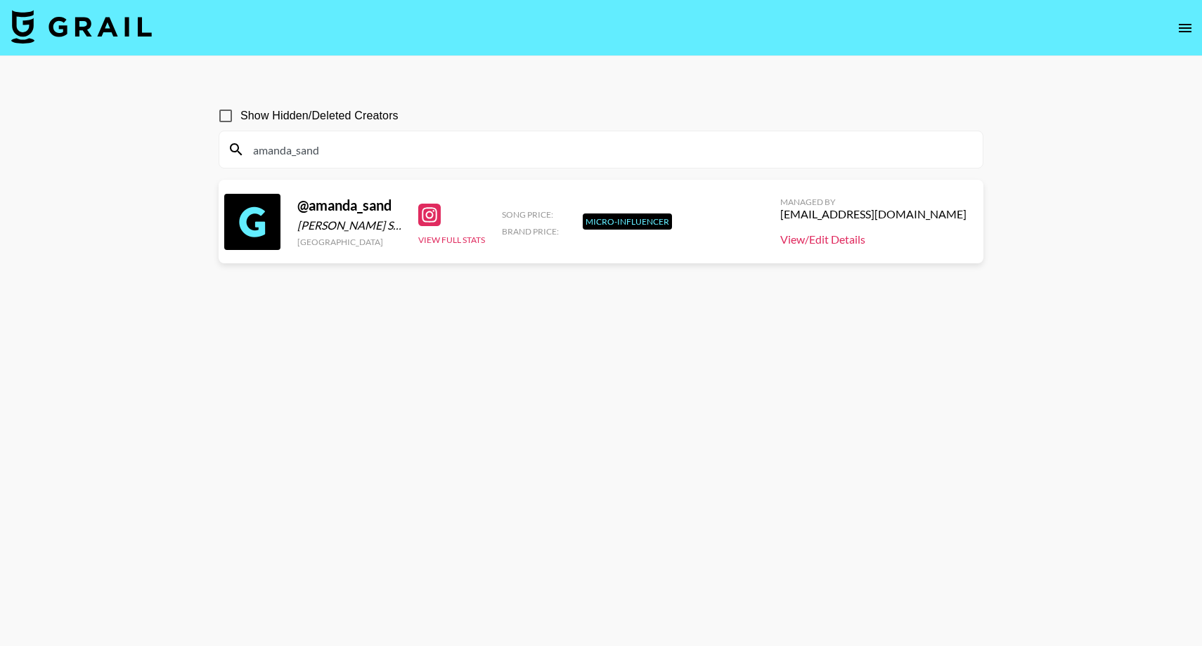
click at [863, 245] on link "View/Edit Details" at bounding box center [873, 240] width 186 height 14
click at [490, 162] on div "amanda_sand" at bounding box center [600, 149] width 763 height 37
click at [480, 148] on input "amanda_sand" at bounding box center [609, 149] width 729 height 22
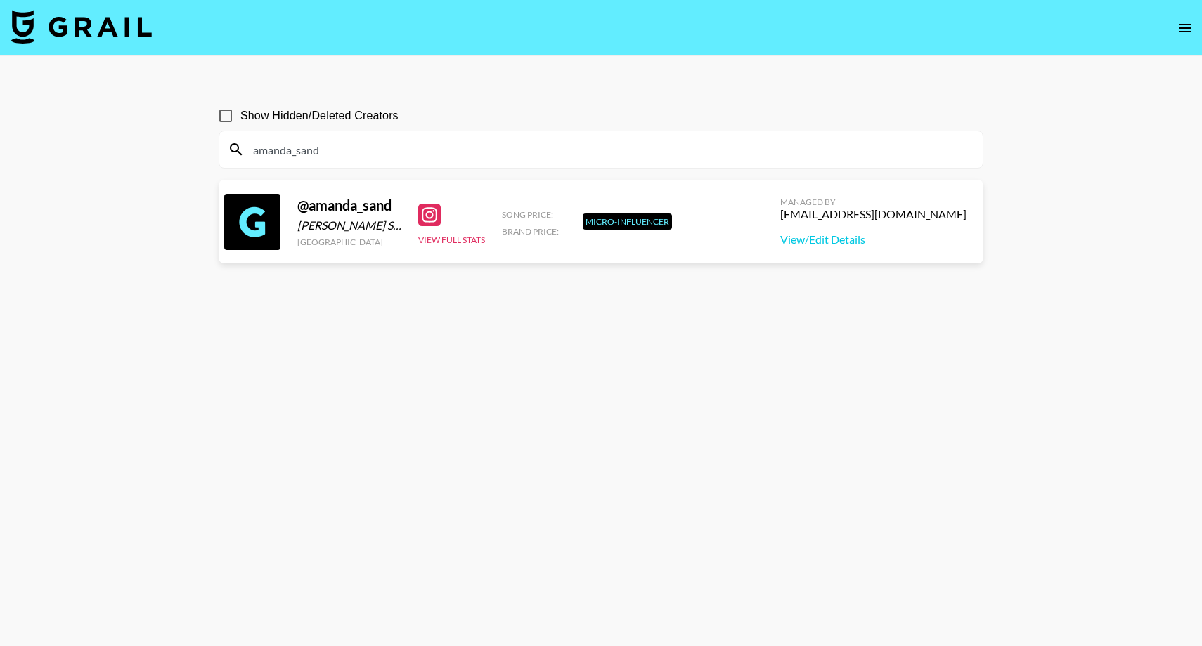
click at [480, 148] on input "amanda_sand" at bounding box center [609, 149] width 729 height 22
paste input "nnaastrup"
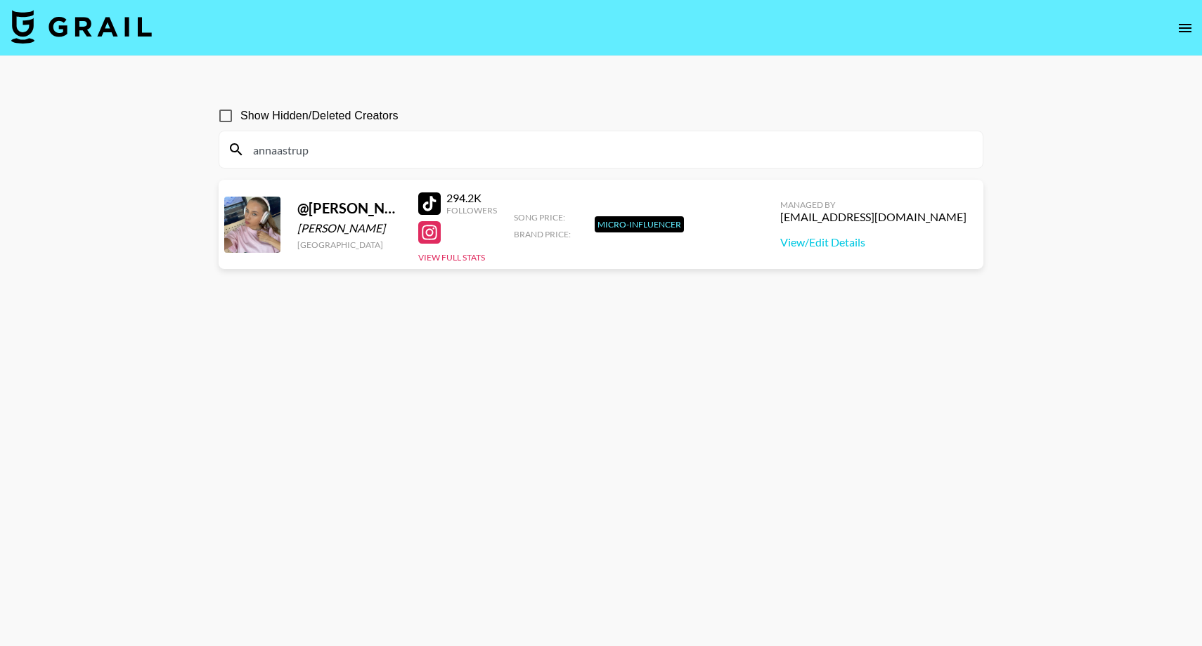
click at [717, 146] on input "annaastrup" at bounding box center [609, 149] width 729 height 22
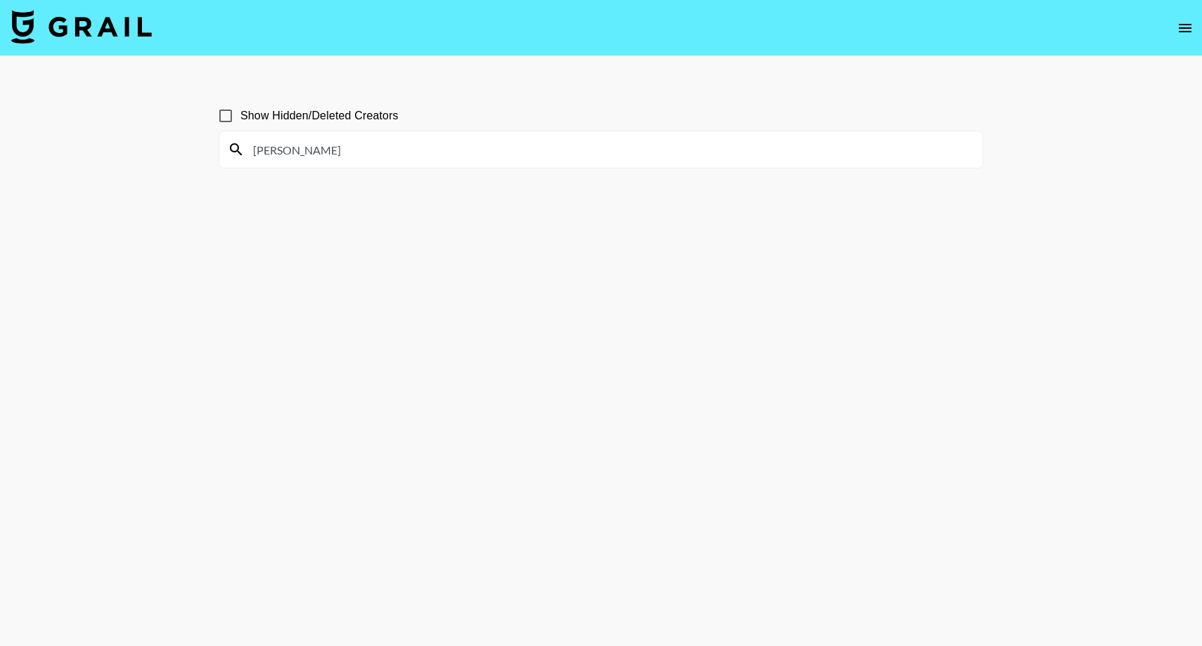
click at [354, 160] on input "[PERSON_NAME]" at bounding box center [609, 149] width 729 height 22
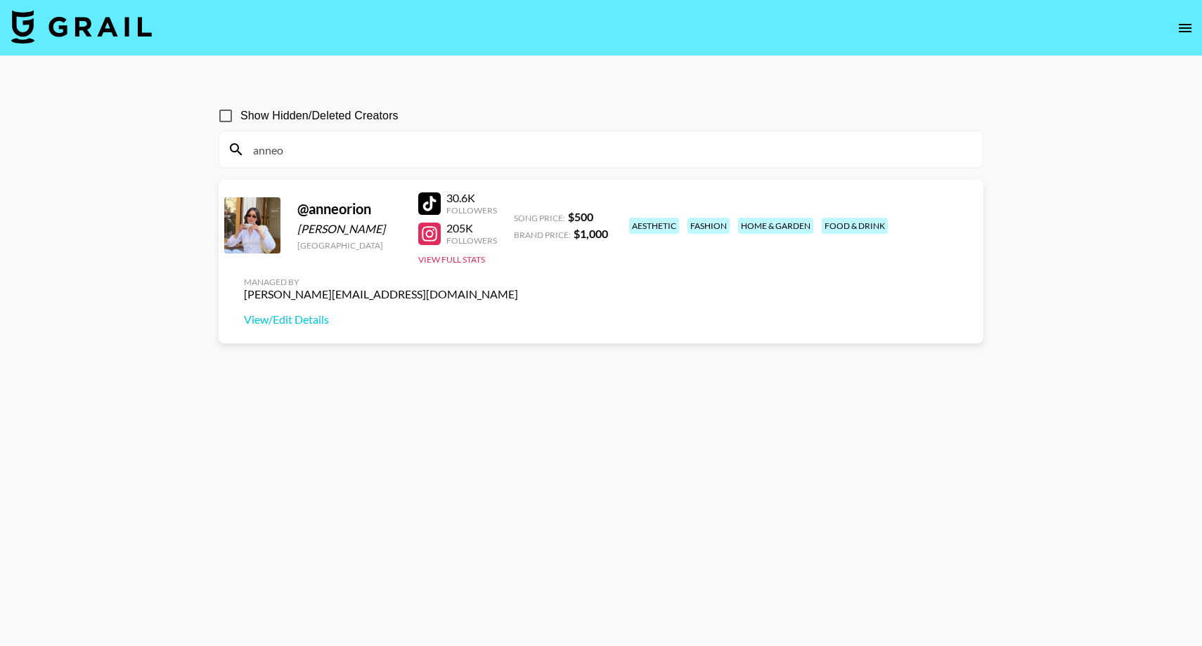
click at [319, 142] on input "anneo" at bounding box center [609, 149] width 729 height 22
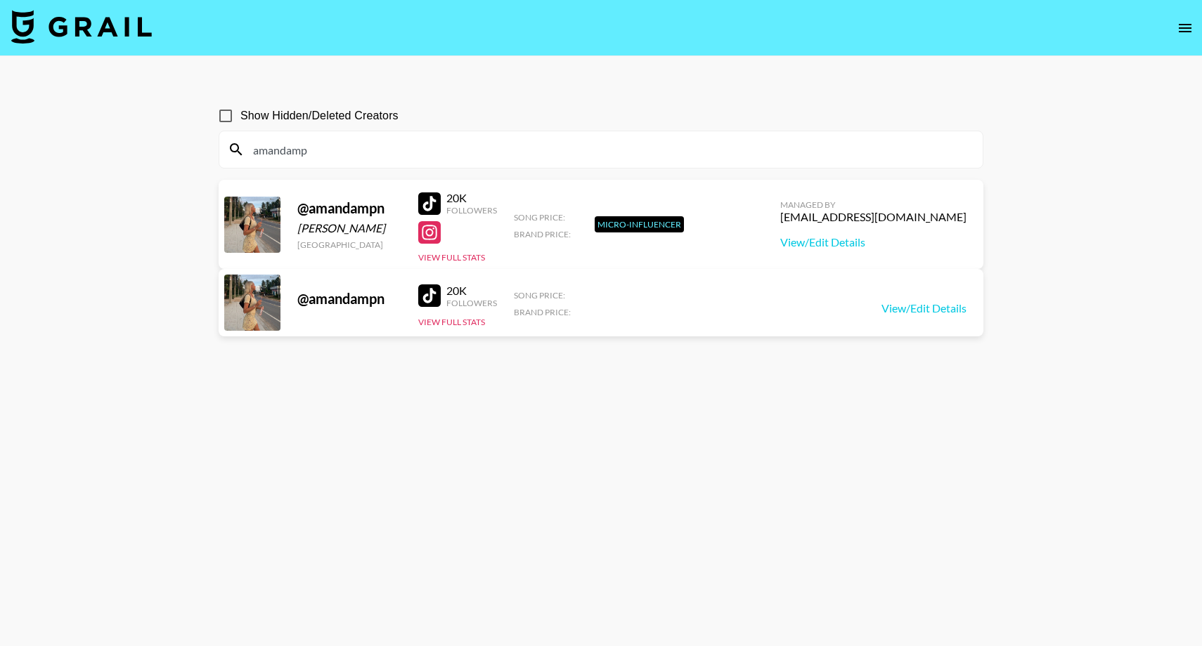
click at [278, 145] on input "amandamp" at bounding box center [609, 149] width 729 height 22
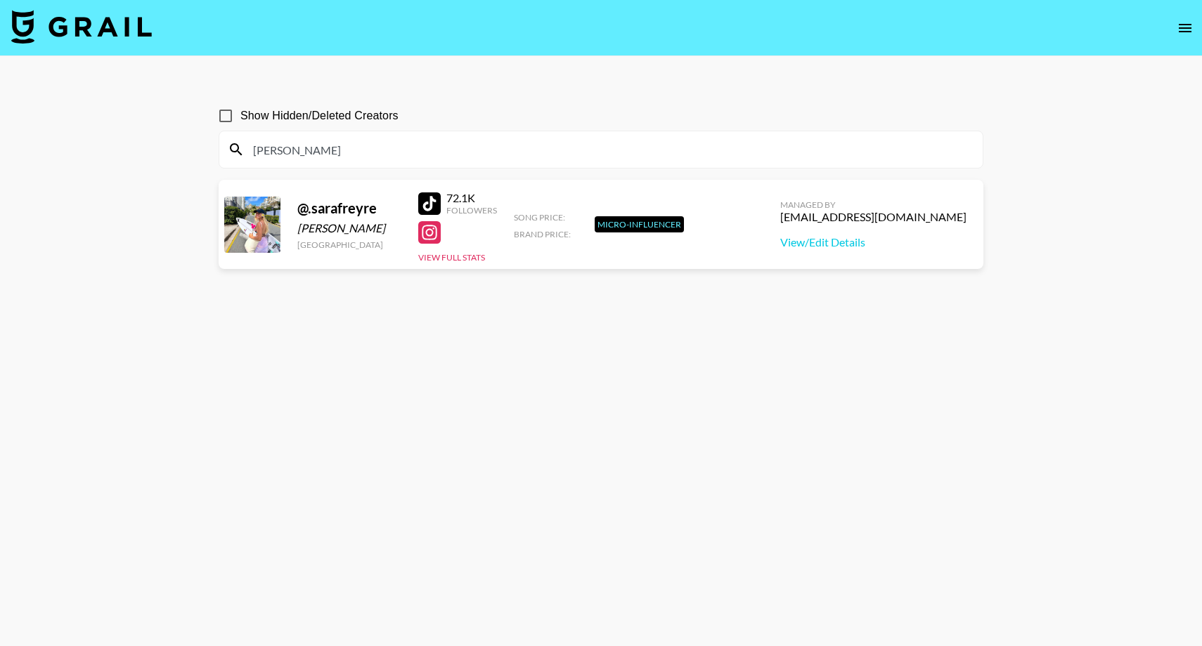
click at [481, 148] on input "[PERSON_NAME]" at bounding box center [609, 149] width 729 height 22
paste input "yaben"
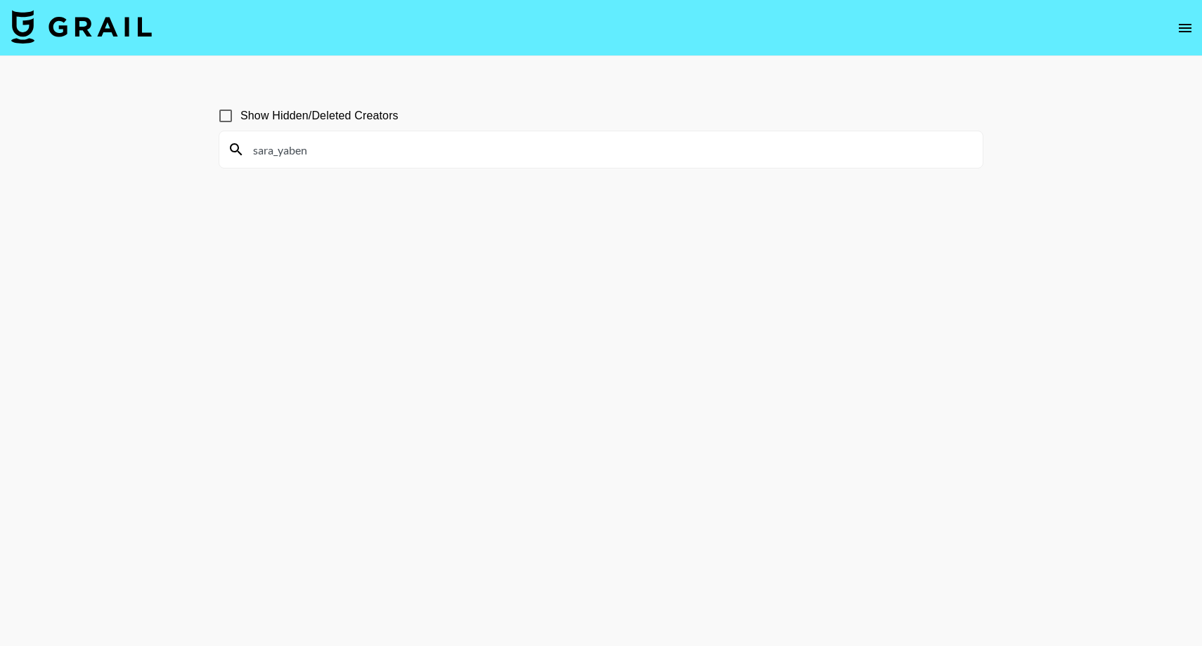
click at [294, 149] on input "sara_yaben" at bounding box center [609, 149] width 729 height 22
type input "amandaed"
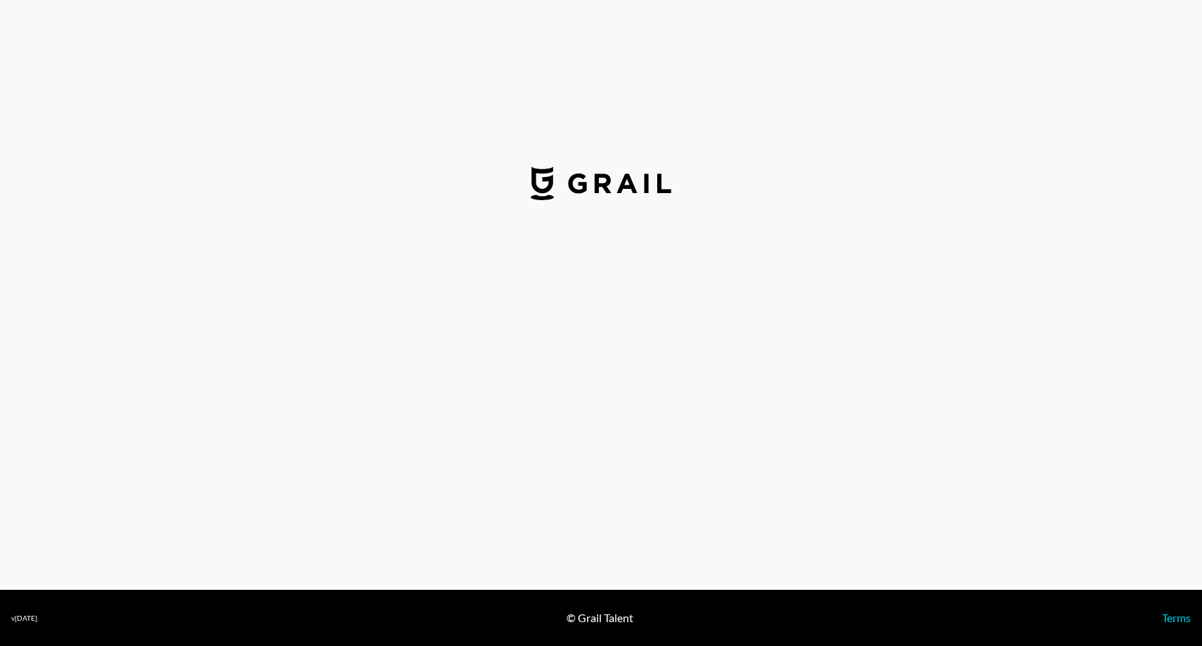
select select "USD"
